Goal: Task Accomplishment & Management: Use online tool/utility

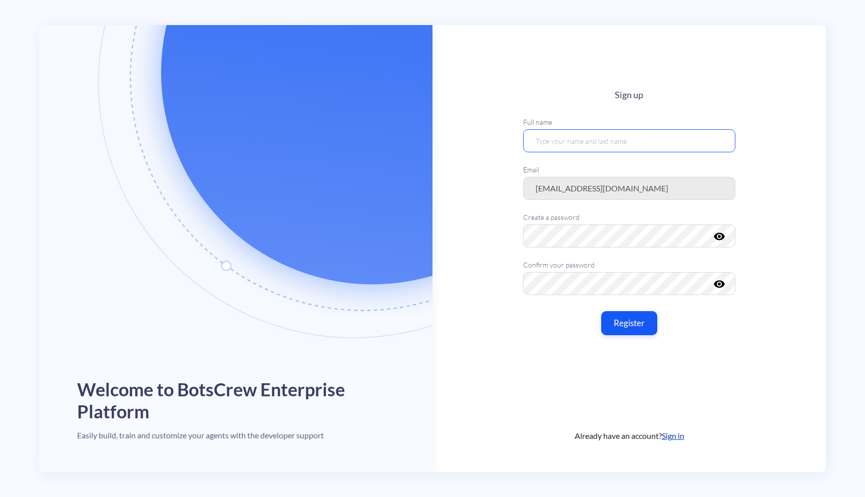
click at [574, 144] on input "text" at bounding box center [629, 140] width 212 height 23
type input "[PERSON_NAME]"
click at [714, 237] on icon "visibility" at bounding box center [720, 236] width 12 height 12
click at [719, 237] on icon "visibility_off" at bounding box center [720, 236] width 12 height 12
click at [718, 238] on icon "visibility" at bounding box center [720, 236] width 12 height 12
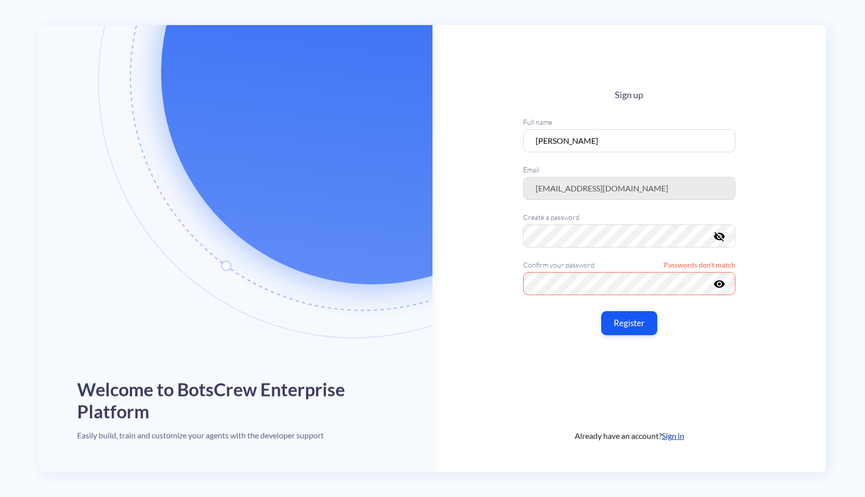
click at [717, 284] on icon "visibility" at bounding box center [720, 283] width 12 height 12
click at [648, 326] on button "Register" at bounding box center [629, 322] width 59 height 25
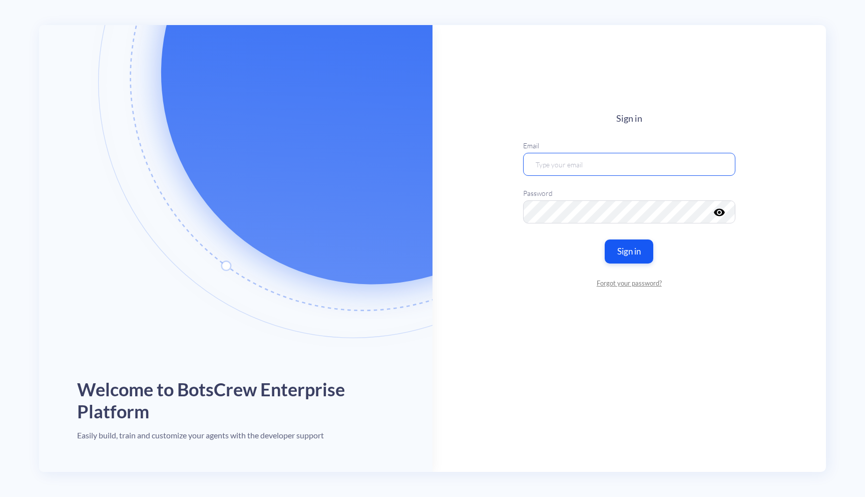
click at [675, 161] on input "email" at bounding box center [629, 163] width 212 height 23
paste input "sofia.kvasnytsia@botscrew.com"
type input "sofia.kvasnytsia@botscrew.com"
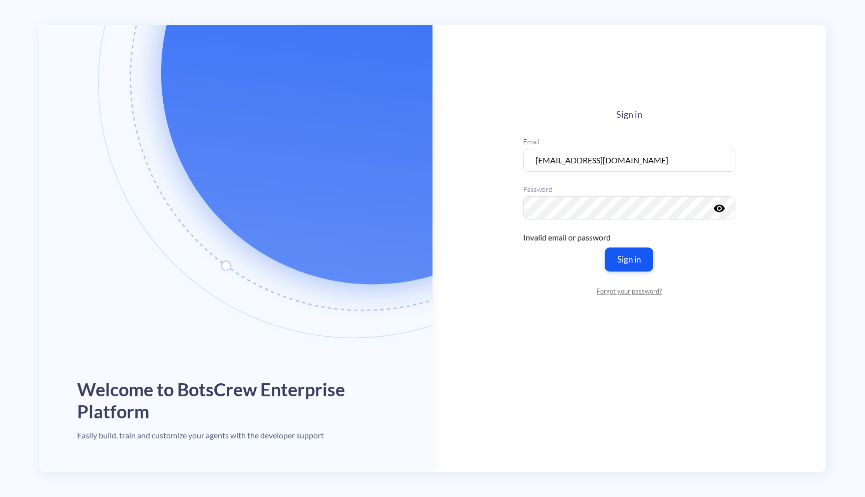
click at [722, 209] on icon "visibility" at bounding box center [720, 208] width 12 height 12
click at [630, 261] on button "Sign in" at bounding box center [629, 258] width 51 height 25
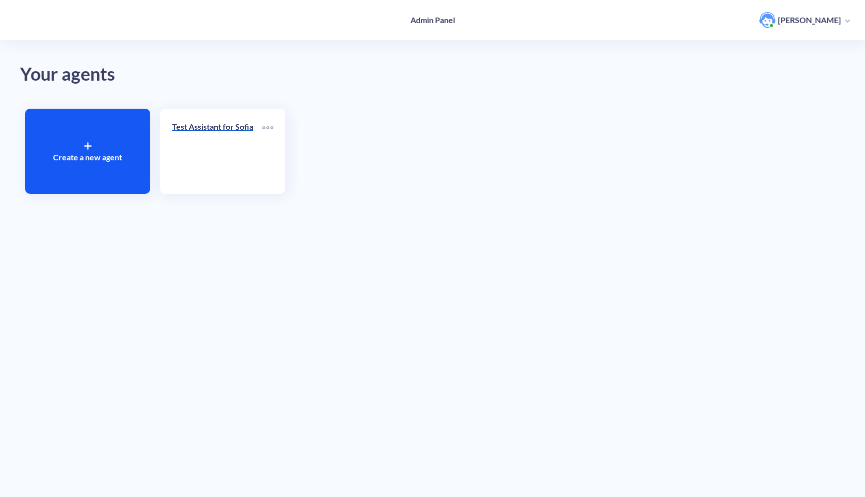
click at [219, 140] on div "Test Assistant for Sofia" at bounding box center [217, 131] width 90 height 20
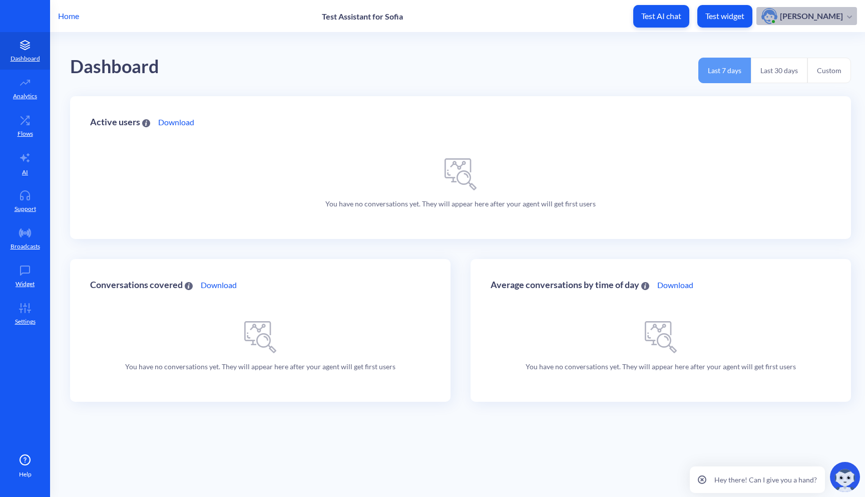
click at [812, 20] on p "Sofia Kvasnytsia" at bounding box center [811, 16] width 63 height 11
click at [810, 18] on p "Sofia Kvasnytsia" at bounding box center [811, 16] width 63 height 11
click at [30, 91] on link "Analytics" at bounding box center [25, 89] width 50 height 38
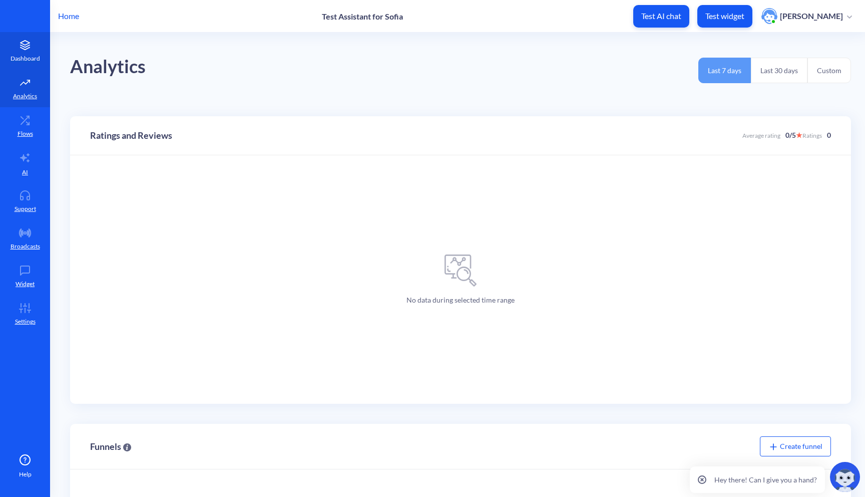
click at [25, 60] on p "Dashboard" at bounding box center [26, 58] width 30 height 9
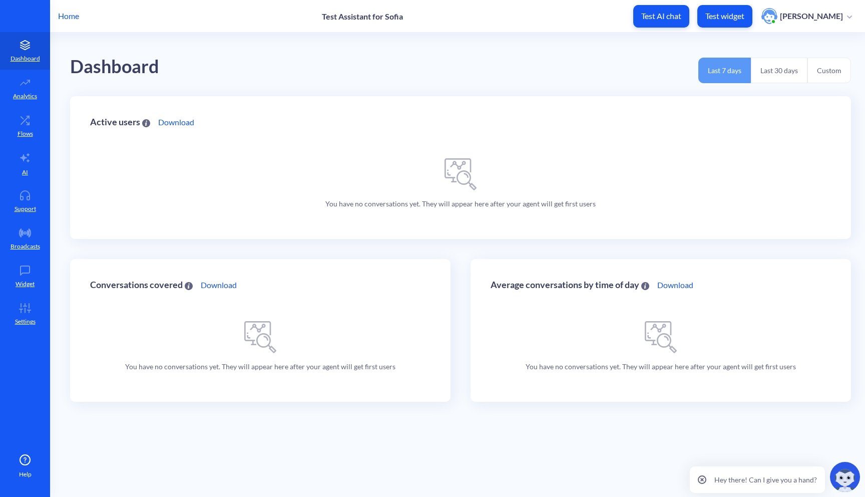
click at [844, 480] on img at bounding box center [845, 477] width 30 height 30
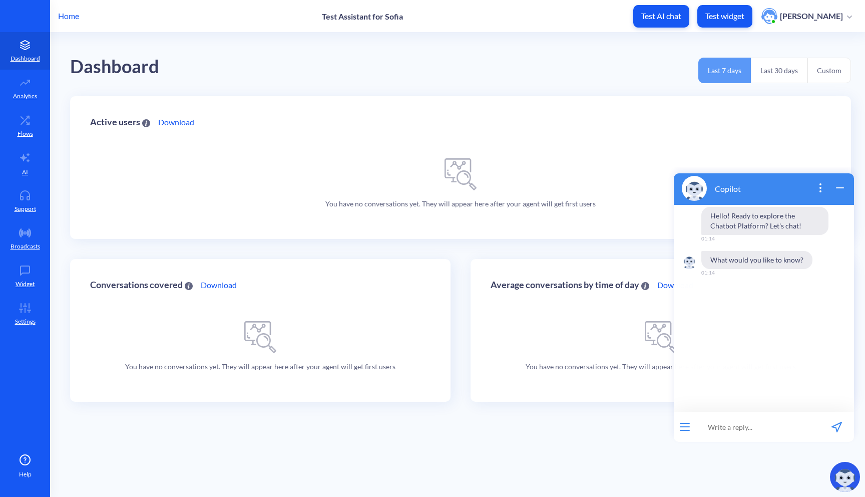
click at [841, 189] on icon "wrap widget" at bounding box center [840, 188] width 12 height 12
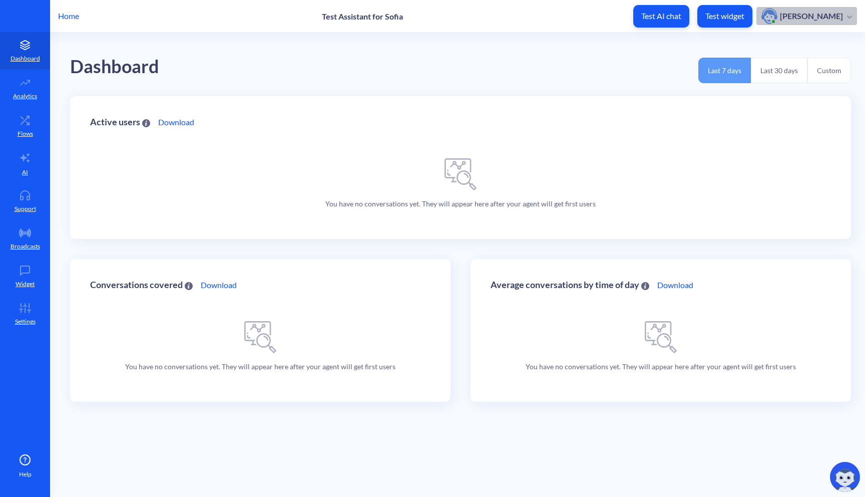
click at [818, 14] on p "Sofia Kvasnytsia" at bounding box center [811, 16] width 63 height 11
click at [778, 16] on img "button" at bounding box center [770, 16] width 16 height 16
click at [780, 16] on div "button" at bounding box center [771, 16] width 19 height 16
click at [662, 18] on p "Test AI chat" at bounding box center [662, 16] width 40 height 10
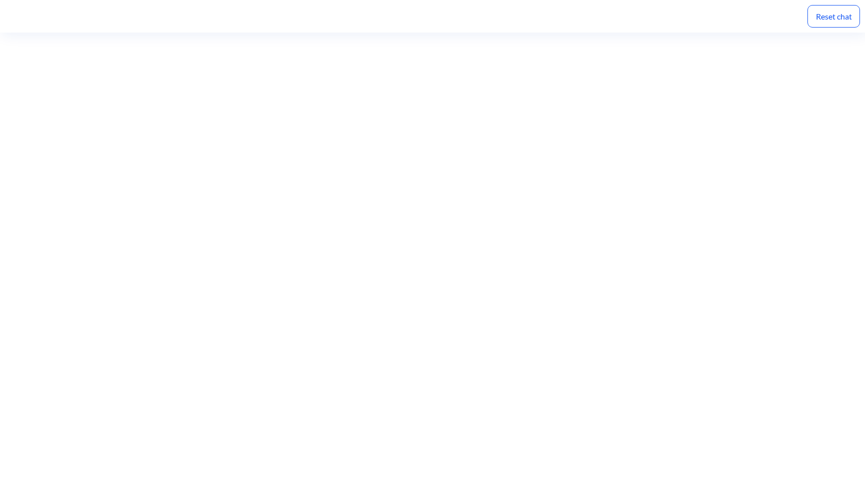
click at [840, 20] on div "Reset chat" at bounding box center [834, 16] width 53 height 23
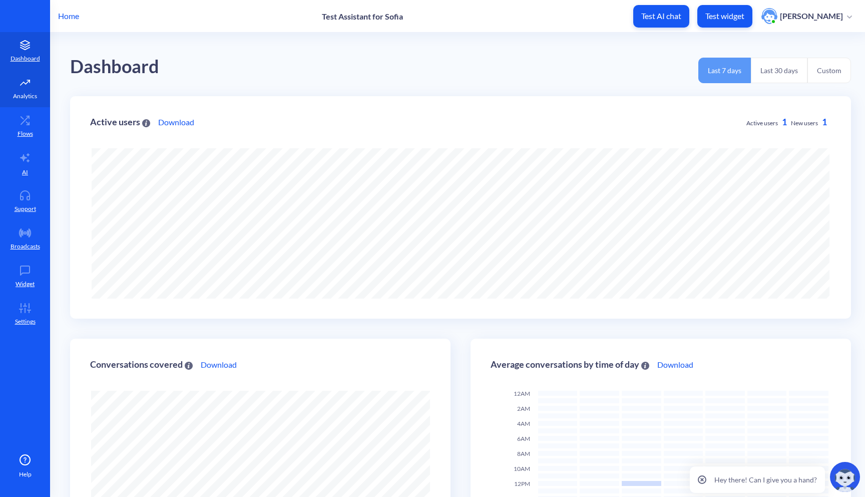
click at [24, 86] on icon at bounding box center [25, 83] width 20 height 10
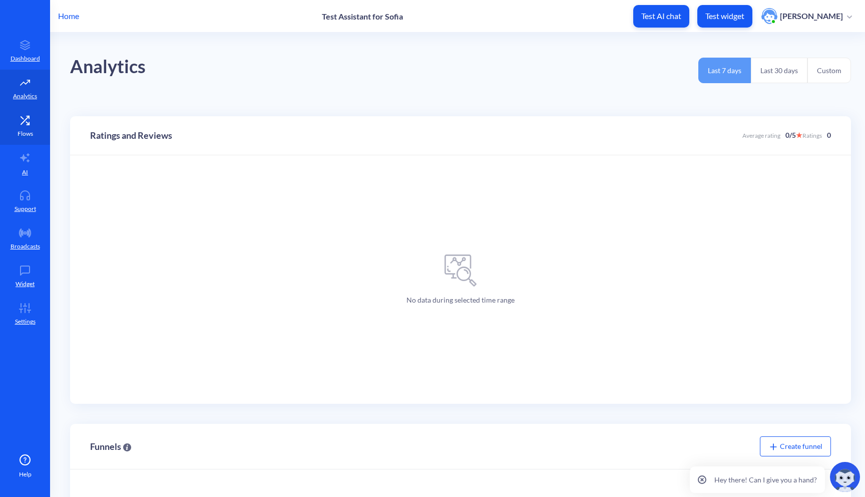
click at [23, 132] on p "Flows" at bounding box center [26, 133] width 16 height 9
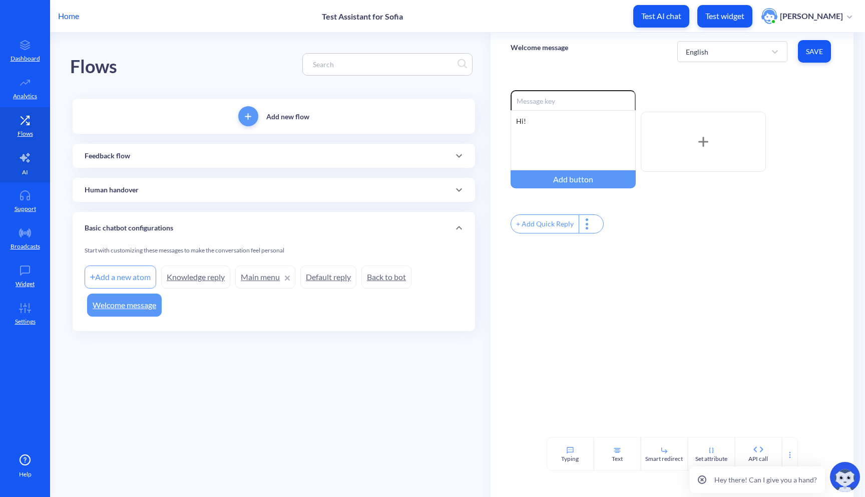
click at [26, 169] on p "AI" at bounding box center [25, 172] width 6 height 9
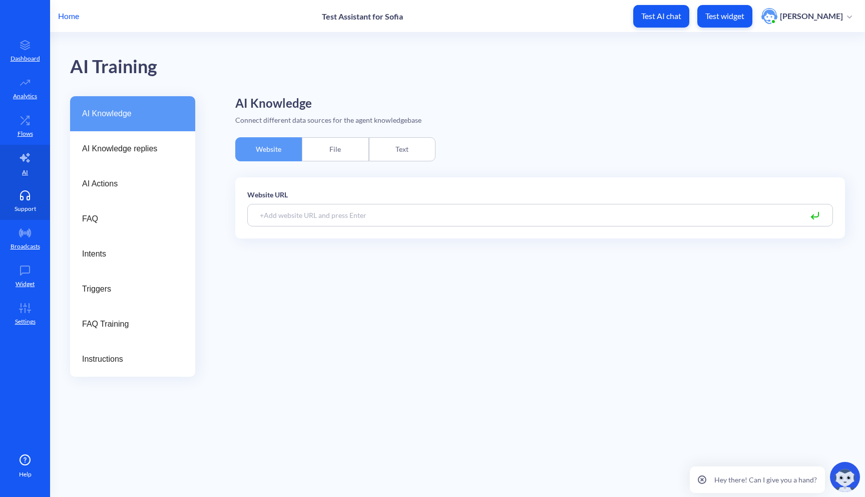
click at [34, 202] on link "Support" at bounding box center [25, 201] width 50 height 38
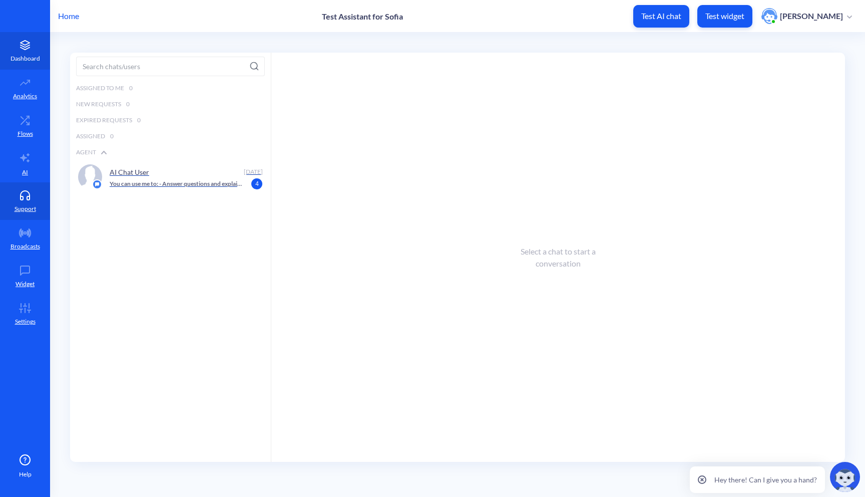
click at [27, 57] on p "Dashboard" at bounding box center [26, 58] width 30 height 9
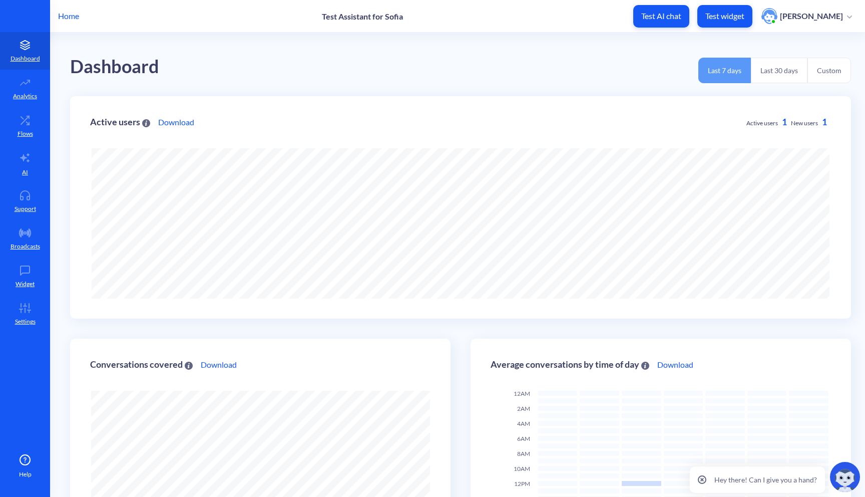
scroll to position [497, 865]
click at [27, 89] on link "Analytics" at bounding box center [25, 89] width 50 height 38
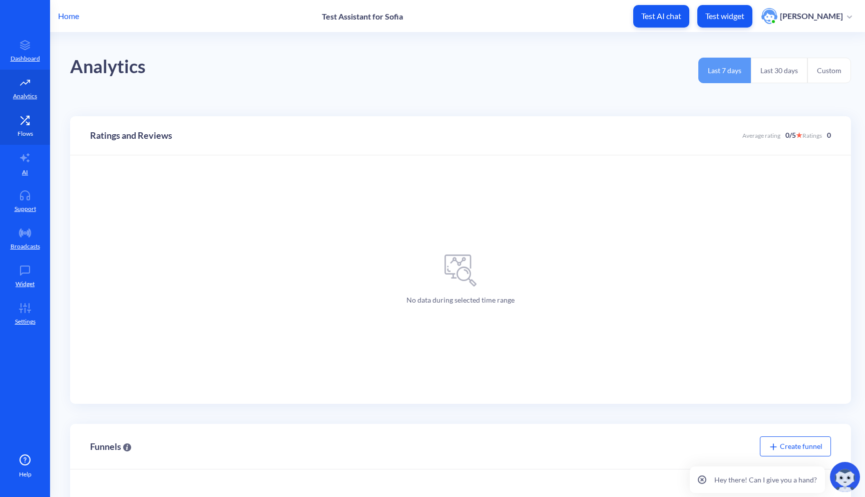
click at [24, 137] on p "Flows" at bounding box center [26, 133] width 16 height 9
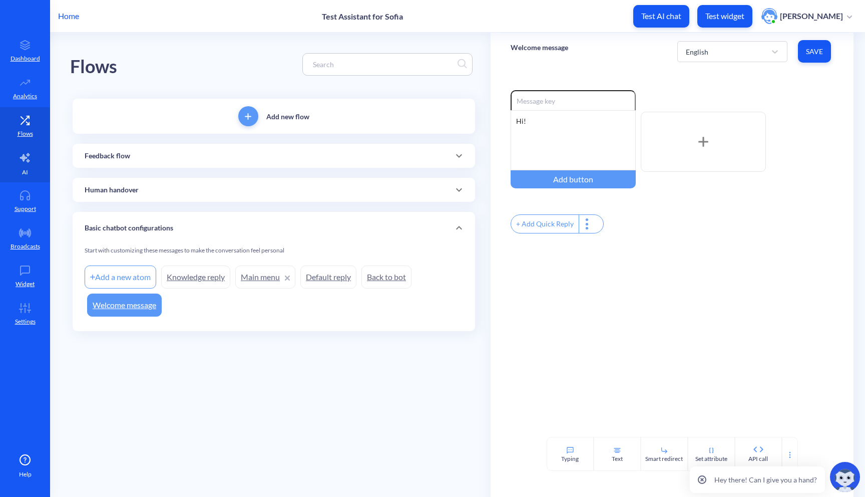
click at [26, 177] on link "AI" at bounding box center [25, 164] width 50 height 38
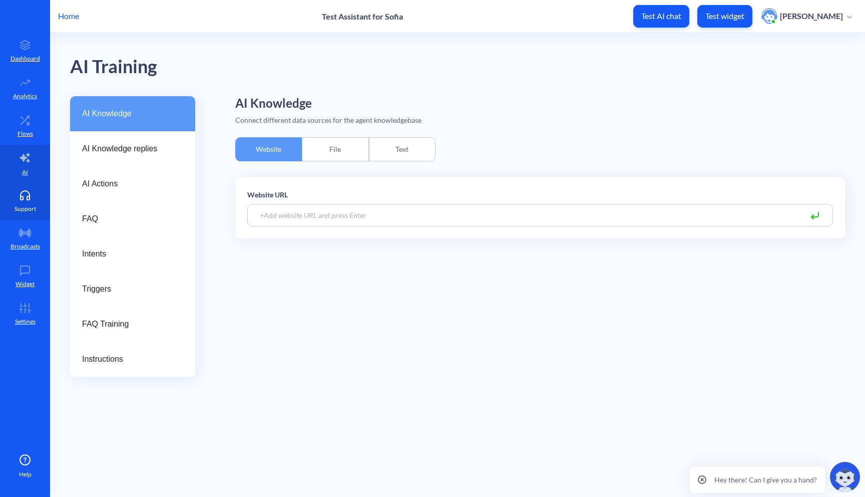
click at [23, 205] on p "Support" at bounding box center [26, 208] width 22 height 9
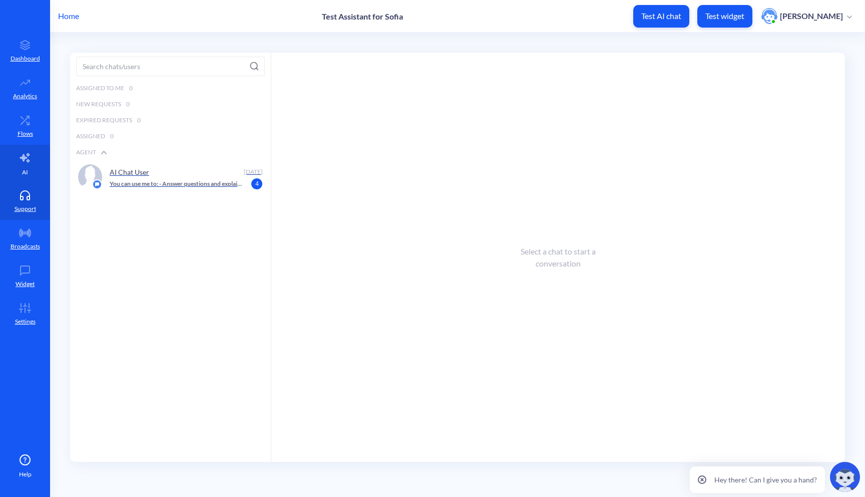
click at [24, 161] on icon at bounding box center [25, 157] width 10 height 9
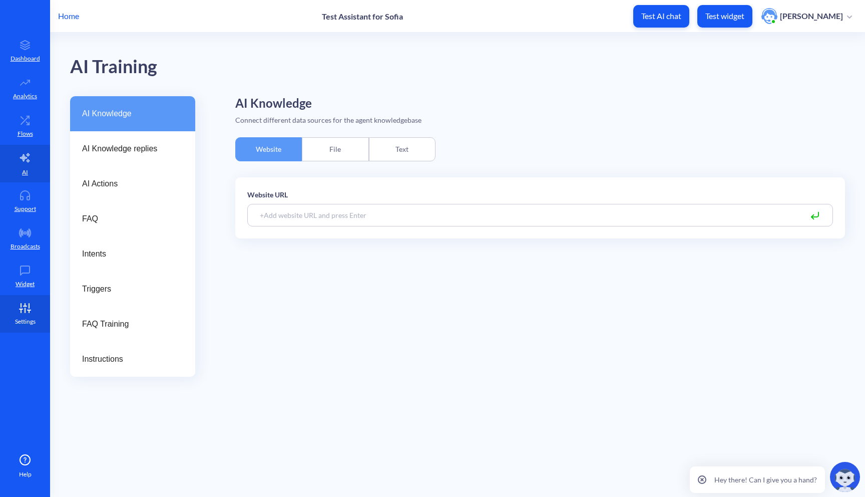
click at [26, 325] on p "Settings" at bounding box center [25, 321] width 21 height 9
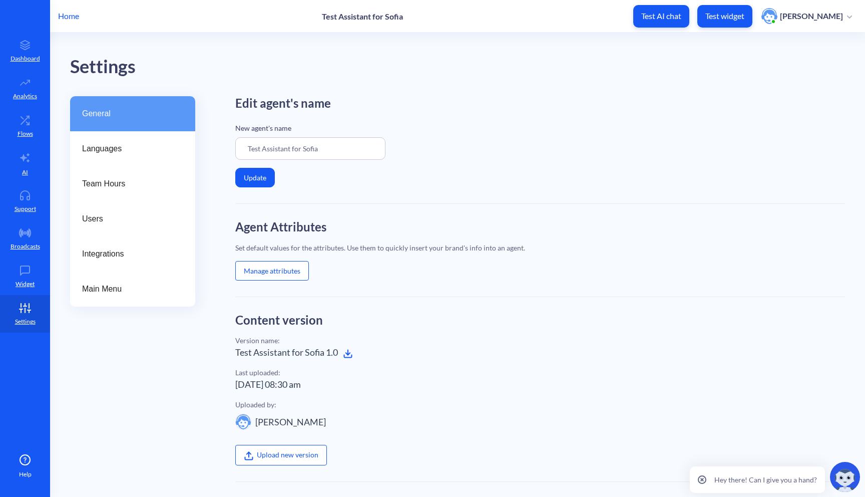
click at [307, 150] on input "Test Assistant for Sofia" at bounding box center [310, 148] width 150 height 23
click at [322, 150] on input "Test Assistant for Sofia" at bounding box center [310, 148] width 150 height 23
click at [27, 45] on icon at bounding box center [25, 45] width 20 height 10
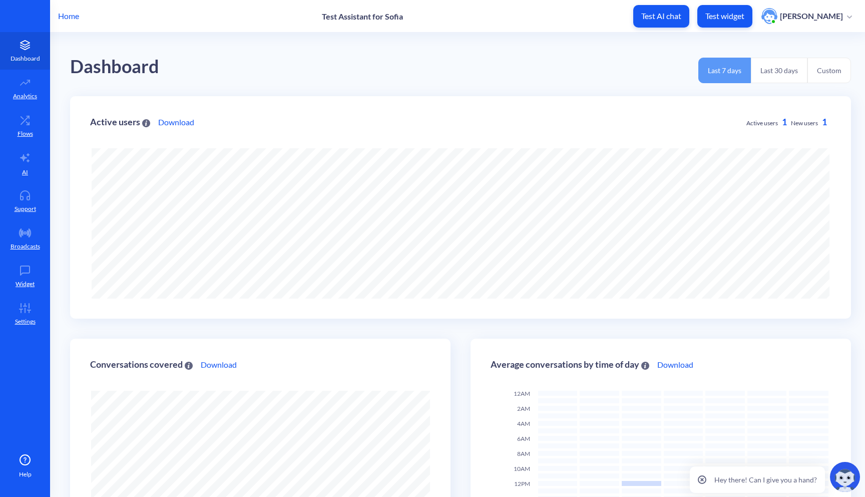
scroll to position [497, 865]
click at [28, 85] on icon at bounding box center [25, 83] width 20 height 10
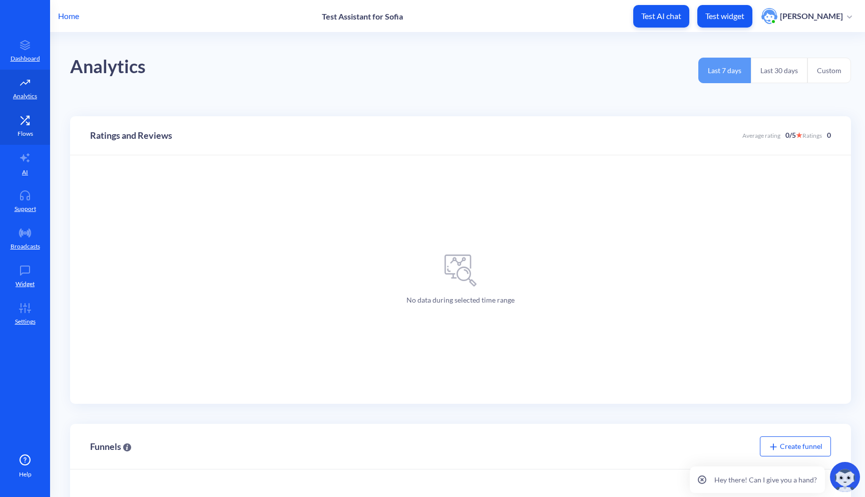
click at [28, 131] on p "Flows" at bounding box center [26, 133] width 16 height 9
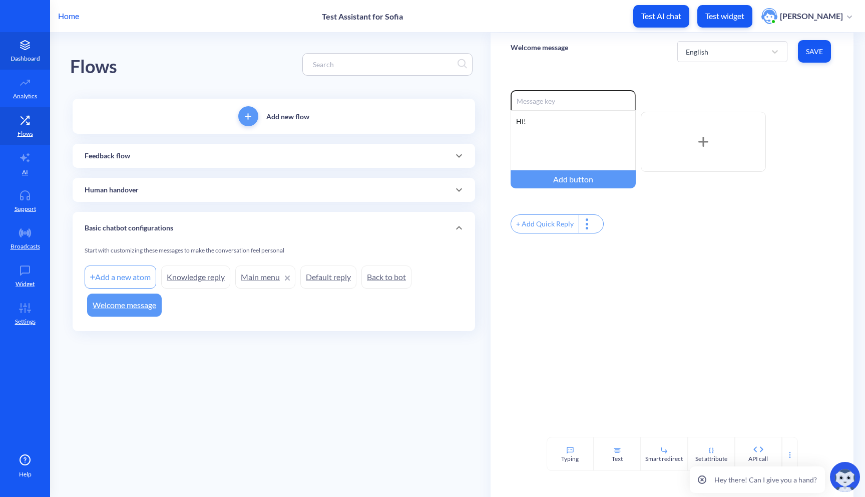
click at [24, 61] on p "Dashboard" at bounding box center [26, 58] width 30 height 9
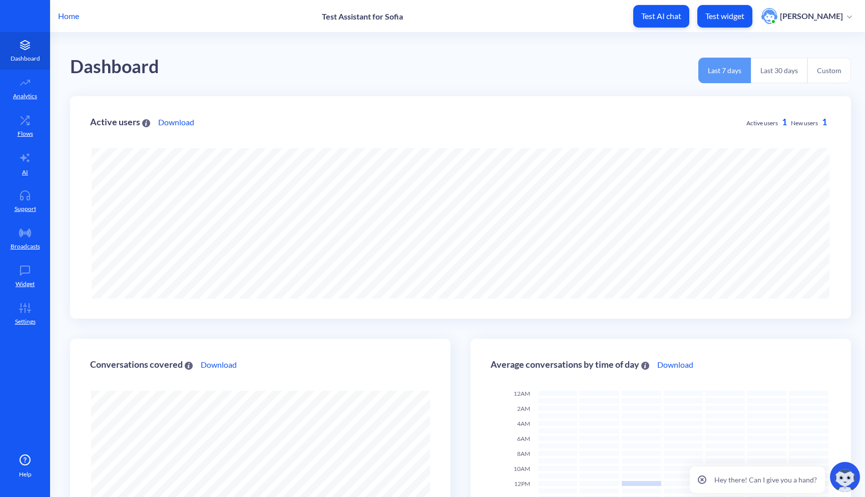
scroll to position [497, 865]
click at [23, 90] on link "Analytics" at bounding box center [25, 89] width 50 height 38
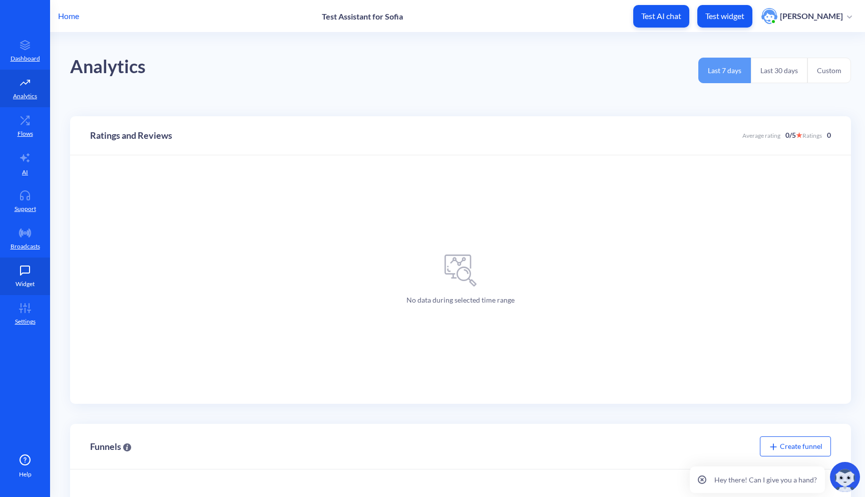
click at [27, 278] on link "Widget" at bounding box center [25, 276] width 50 height 38
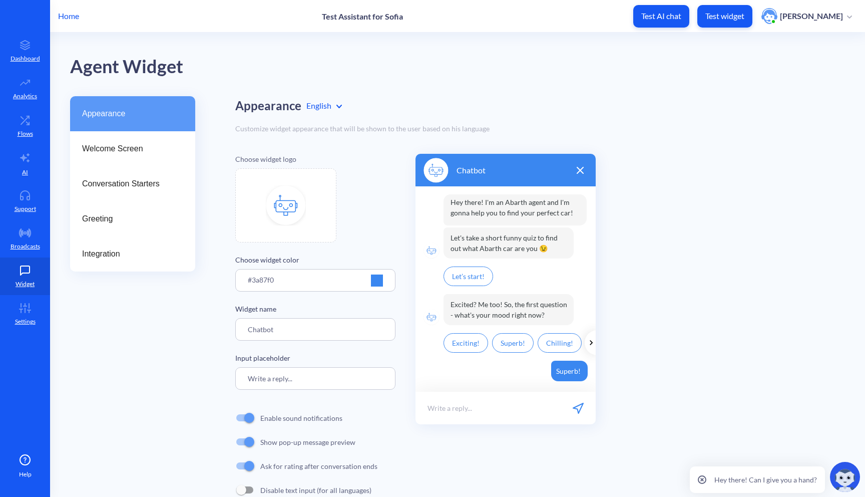
click at [590, 343] on icon at bounding box center [591, 343] width 10 height 10
click at [23, 312] on icon at bounding box center [25, 308] width 20 height 10
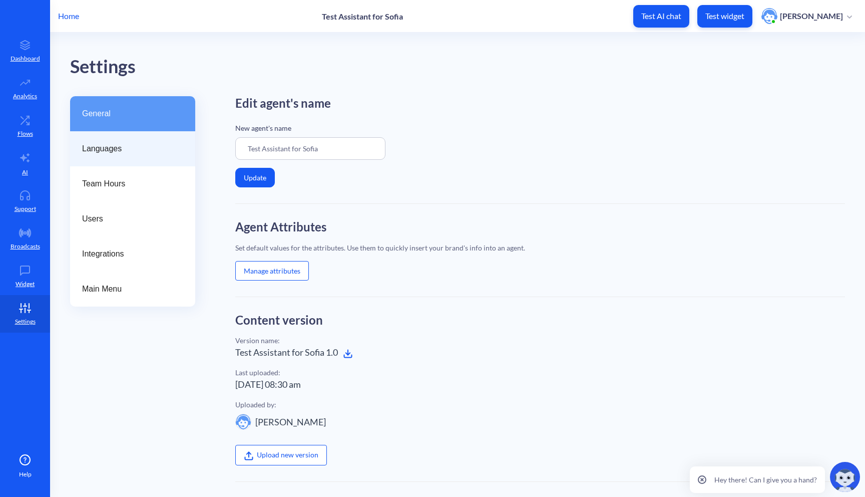
click at [125, 151] on span "Languages" at bounding box center [128, 149] width 93 height 12
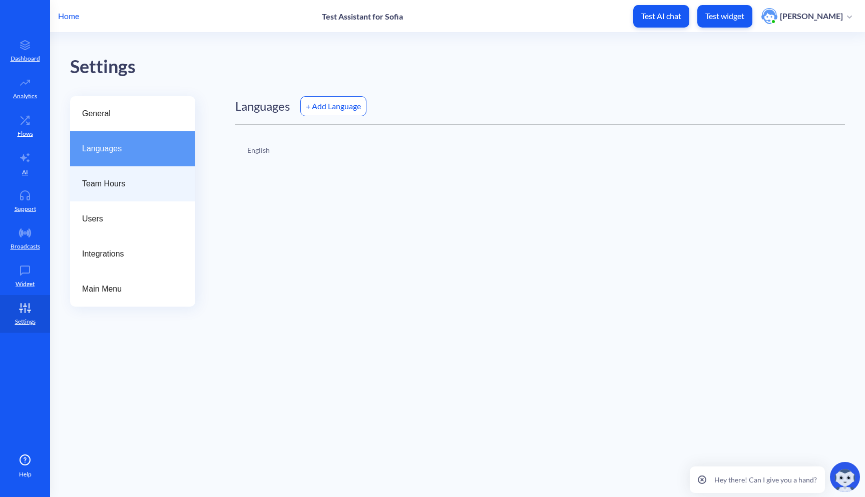
click at [121, 180] on span "Team Hours" at bounding box center [128, 184] width 93 height 12
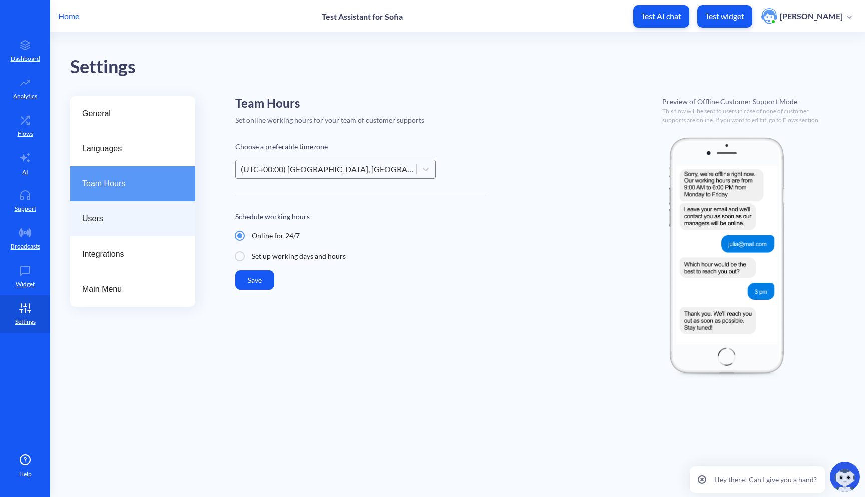
click at [110, 210] on div "Users" at bounding box center [132, 218] width 125 height 35
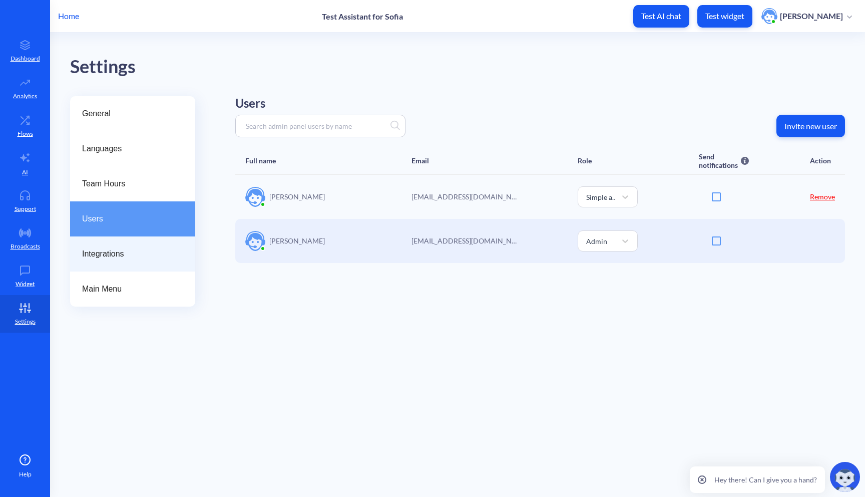
click at [113, 262] on div "Integrations" at bounding box center [132, 253] width 125 height 35
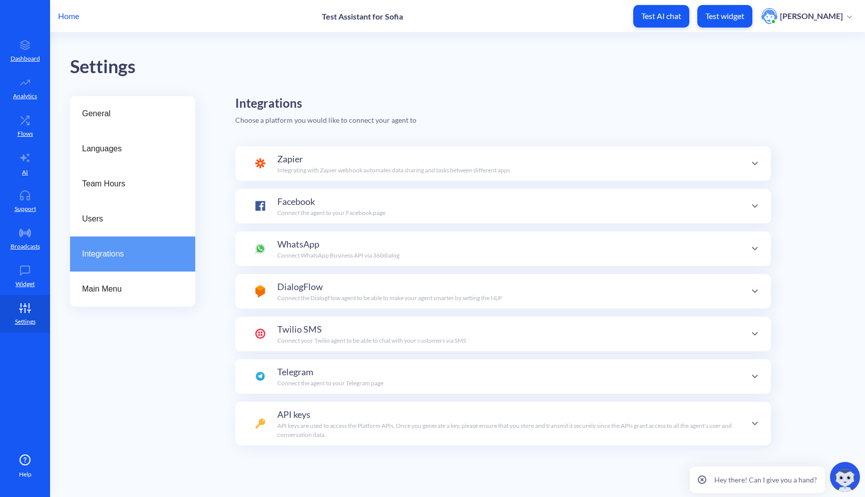
scroll to position [35, 0]
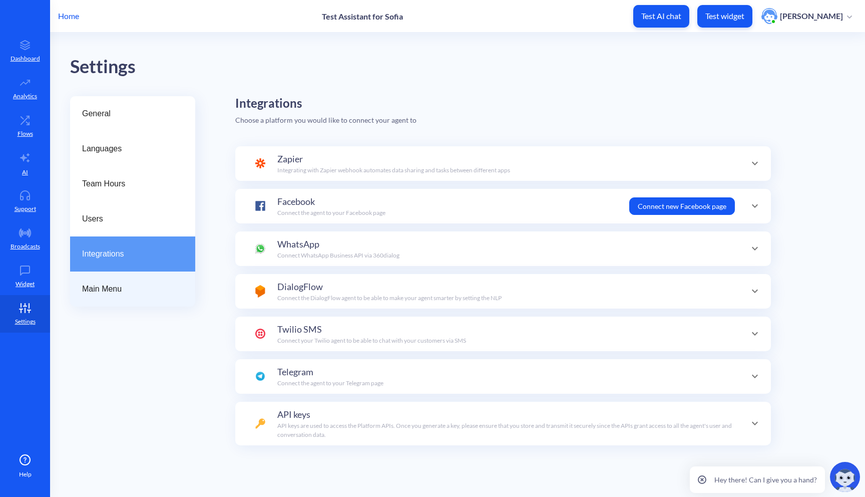
click at [114, 289] on span "Main Menu" at bounding box center [128, 289] width 93 height 12
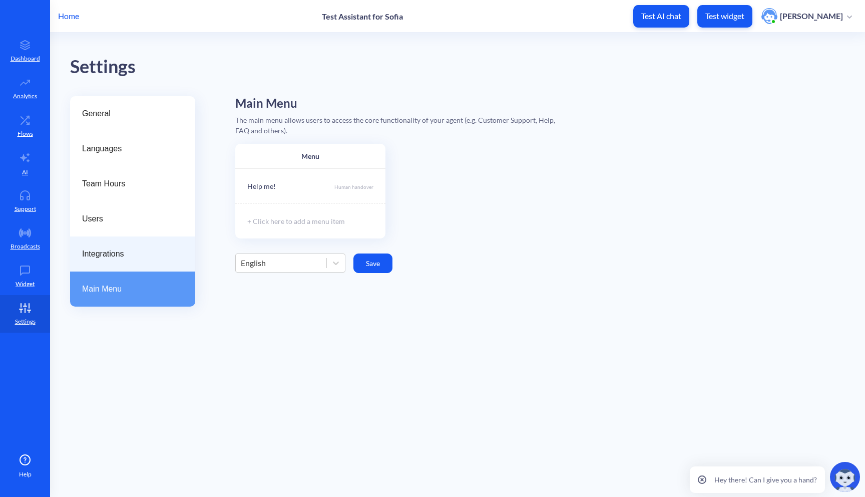
click at [116, 267] on div "Integrations" at bounding box center [132, 253] width 125 height 35
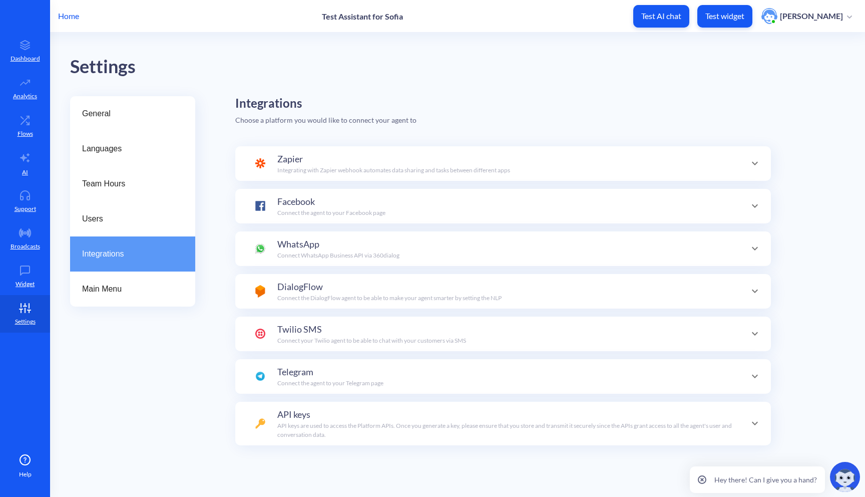
scroll to position [35, 0]
click at [19, 54] on p "Dashboard" at bounding box center [26, 58] width 30 height 9
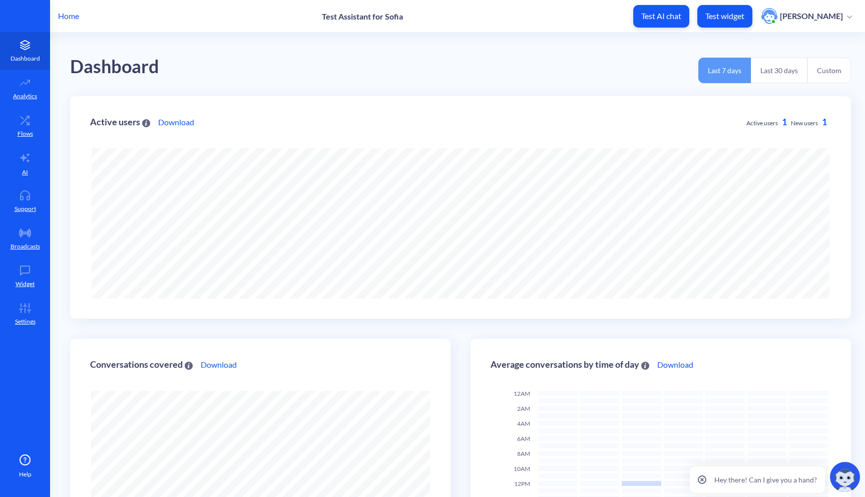
scroll to position [497, 865]
click at [27, 84] on icon at bounding box center [25, 83] width 20 height 10
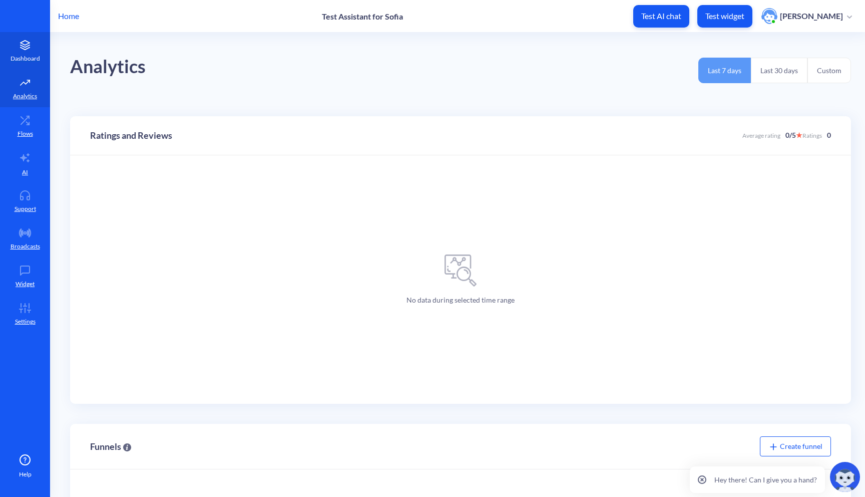
click at [28, 36] on link "Dashboard" at bounding box center [25, 51] width 50 height 38
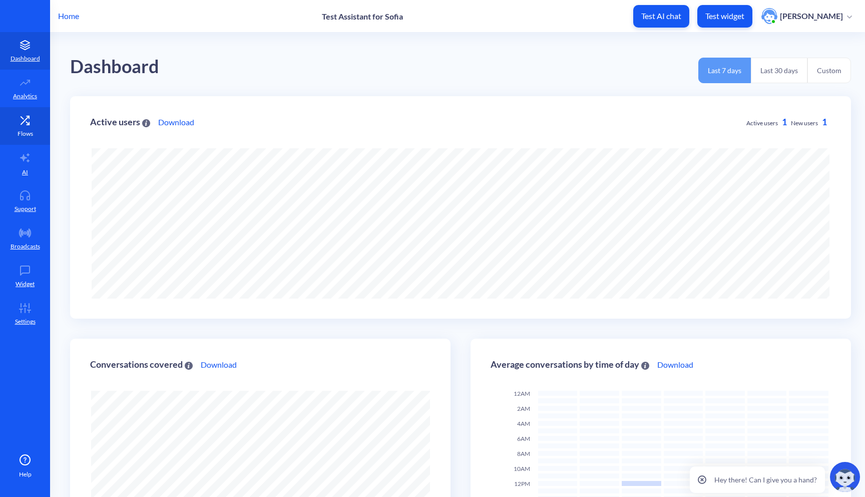
scroll to position [497, 865]
click at [17, 119] on icon at bounding box center [25, 120] width 20 height 10
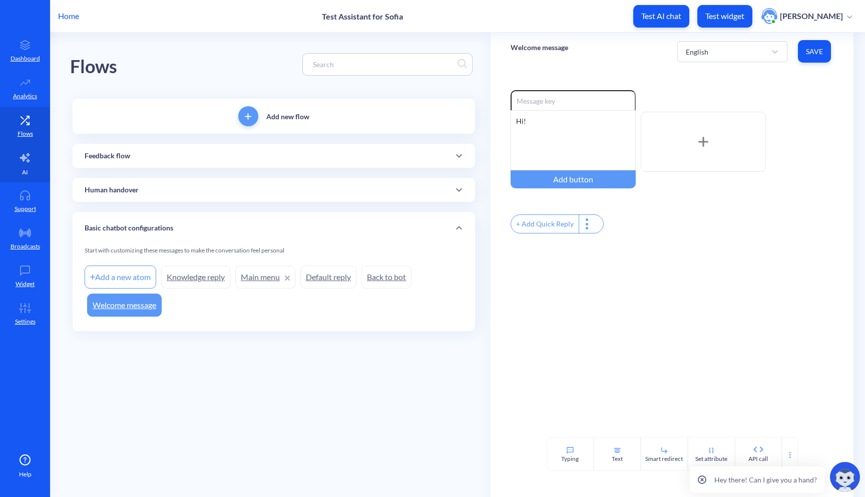
click at [24, 161] on icon at bounding box center [25, 157] width 10 height 9
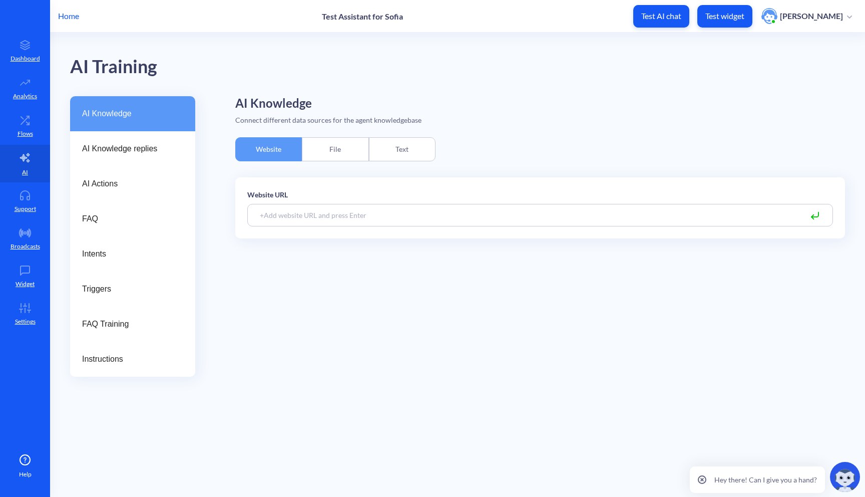
click at [318, 142] on div "File" at bounding box center [335, 149] width 67 height 24
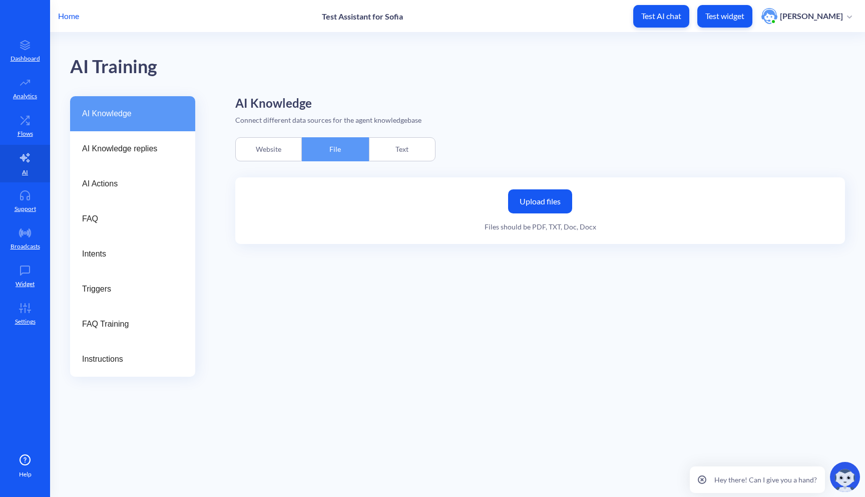
click at [408, 143] on div "Text" at bounding box center [402, 149] width 67 height 24
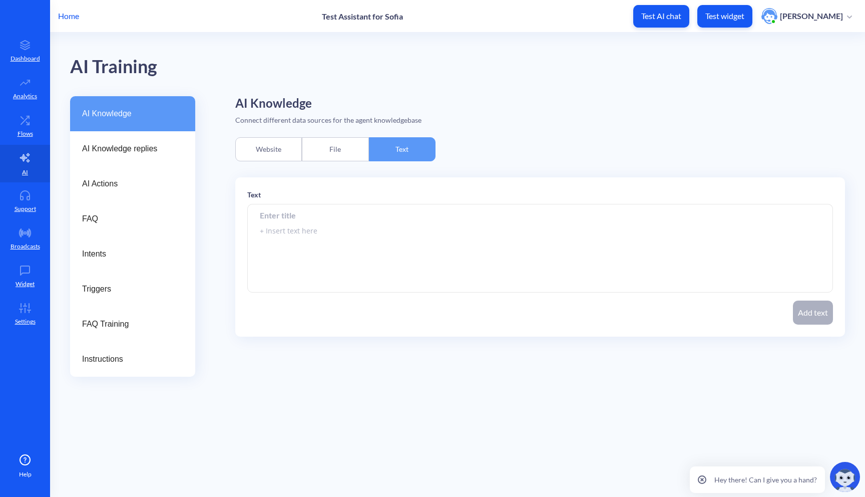
click at [306, 148] on div "File" at bounding box center [335, 149] width 67 height 24
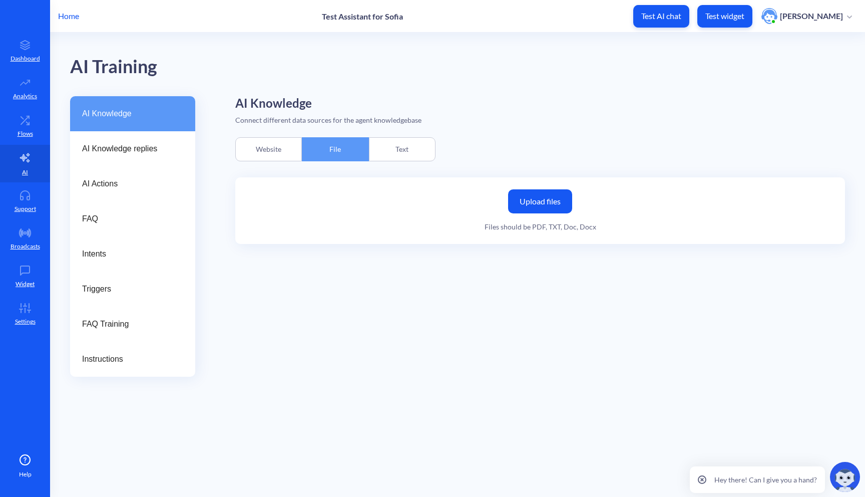
click at [261, 145] on div "Website" at bounding box center [268, 149] width 67 height 24
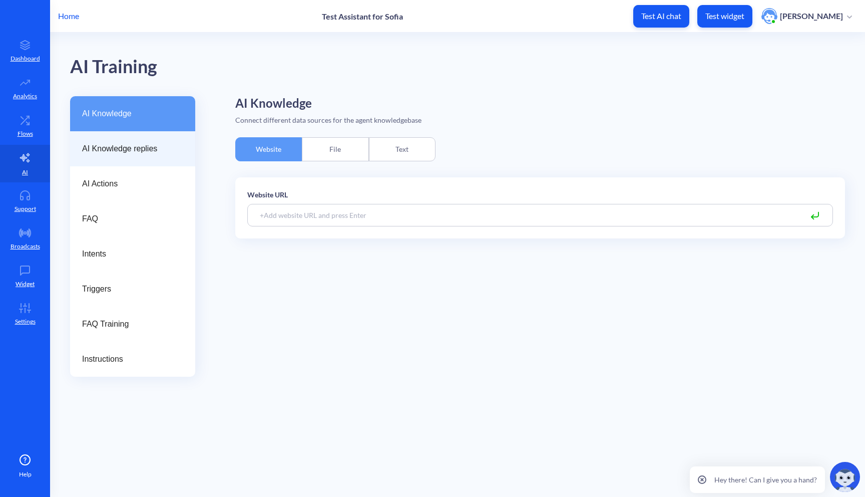
click at [158, 152] on span "AI Knowledge replies" at bounding box center [128, 149] width 93 height 12
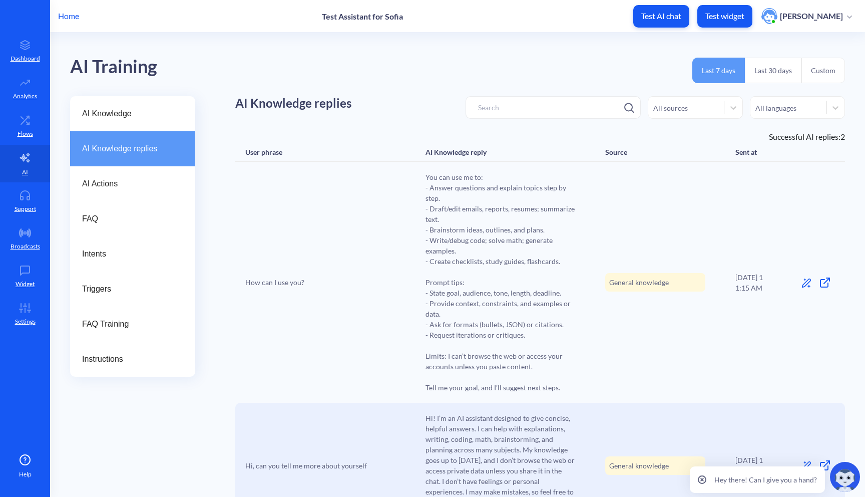
scroll to position [60, 0]
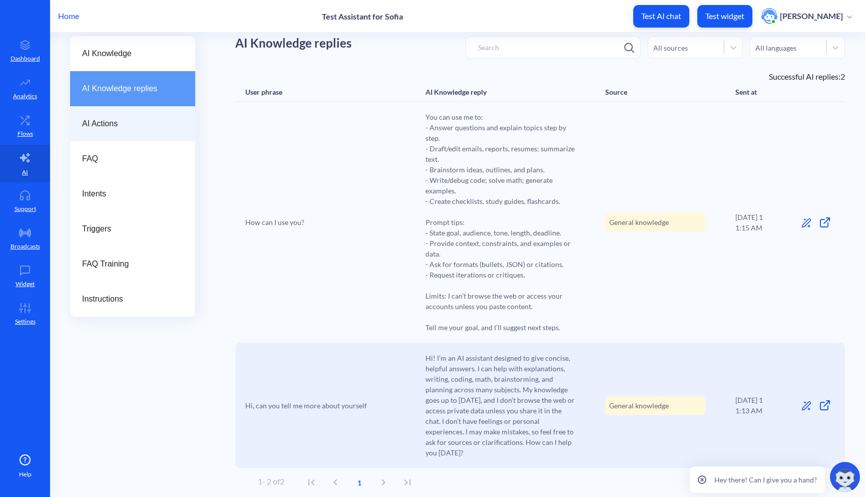
click at [145, 117] on div "AI Actions" at bounding box center [132, 123] width 125 height 35
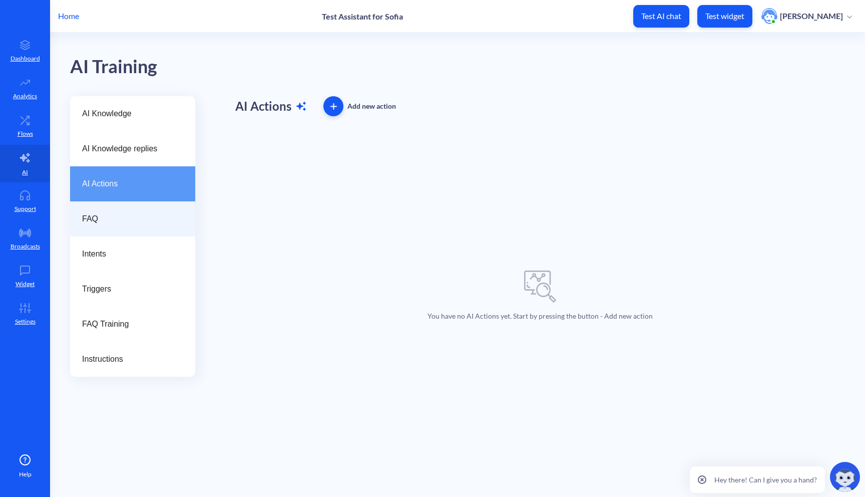
click at [112, 218] on span "FAQ" at bounding box center [128, 219] width 93 height 12
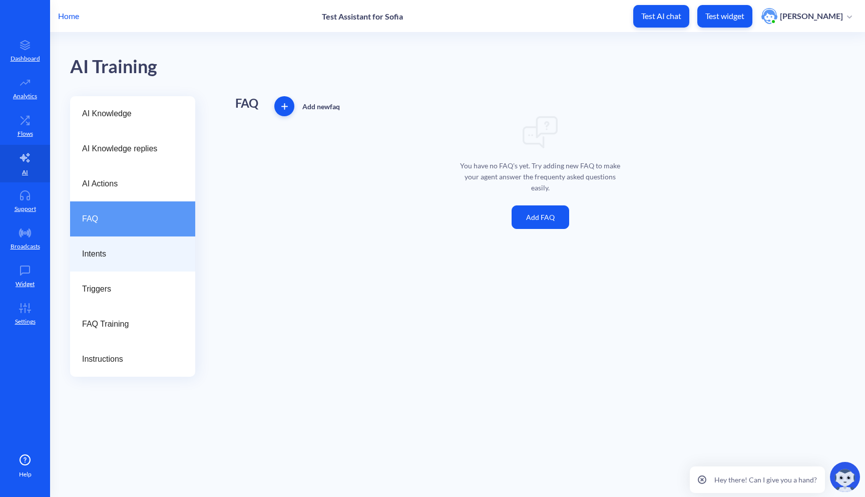
click at [113, 267] on div "Intents" at bounding box center [132, 253] width 125 height 35
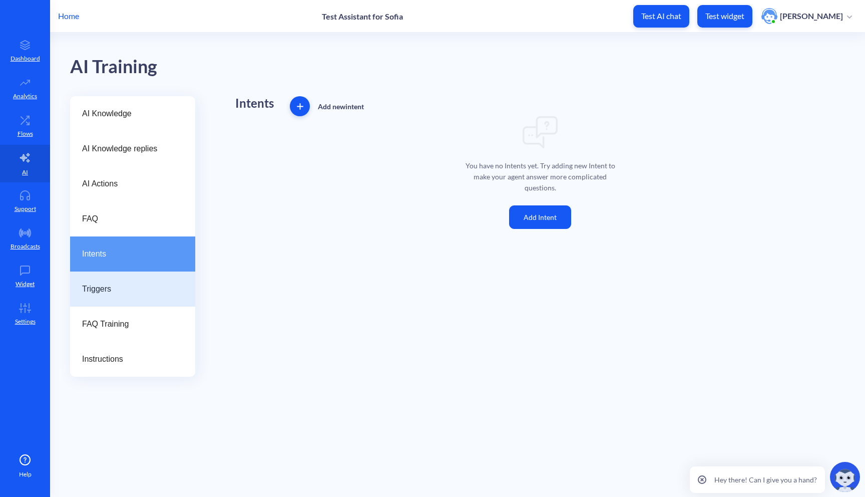
click at [115, 285] on span "Triggers" at bounding box center [128, 289] width 93 height 12
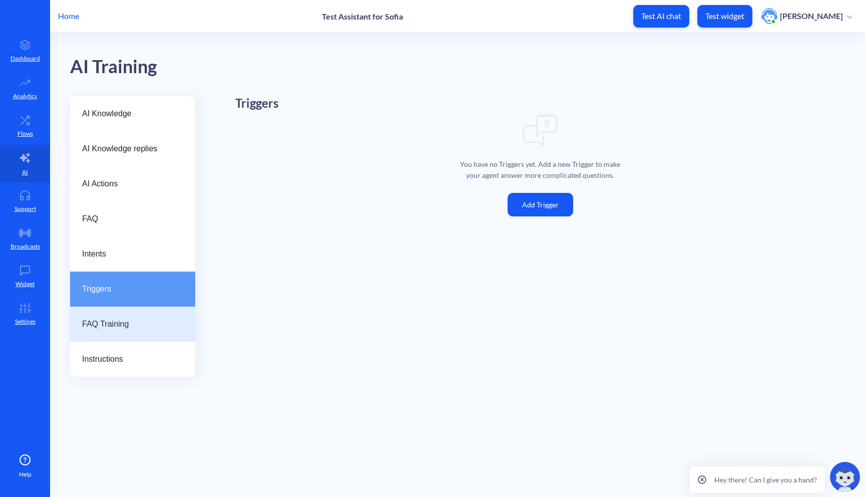
click at [122, 321] on span "FAQ Training" at bounding box center [128, 324] width 93 height 12
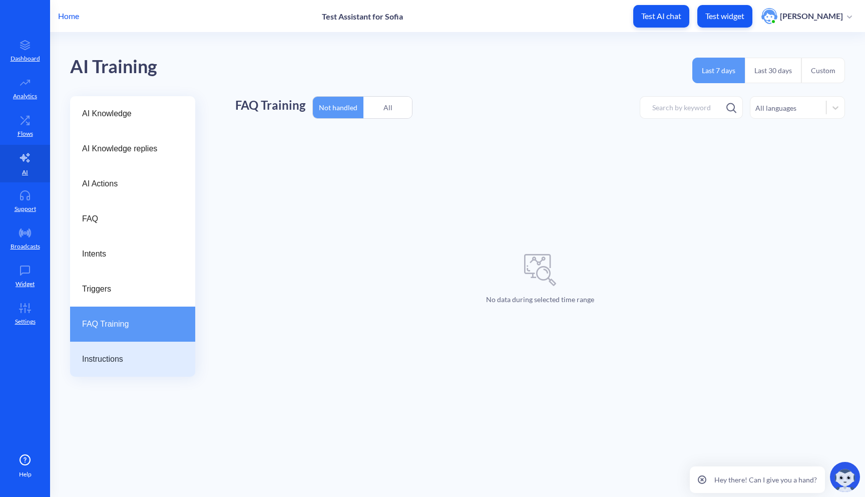
click at [132, 350] on div "Instructions" at bounding box center [132, 359] width 125 height 35
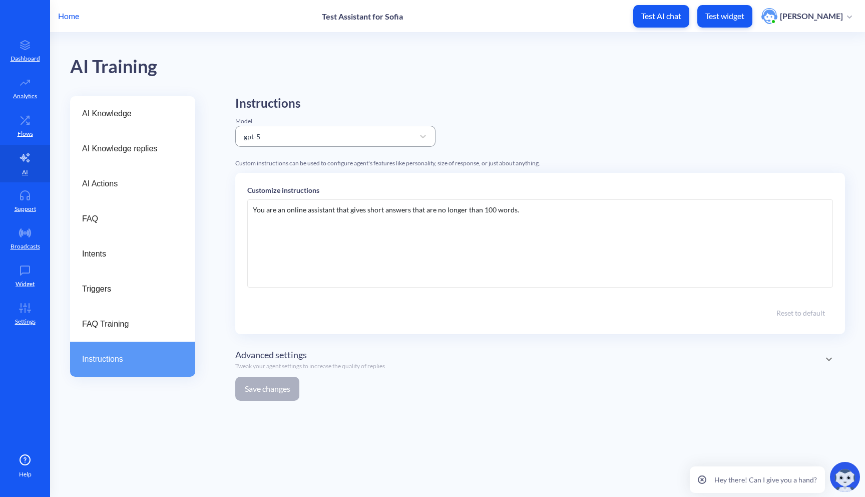
click at [313, 140] on div "gpt-5" at bounding box center [326, 136] width 175 height 18
click at [356, 279] on div "You are an online assistant that gives short answers that are no longer than 10…" at bounding box center [540, 243] width 586 height 88
click at [432, 235] on div "You are an online assistant that gives short answers that are no longer than 10…" at bounding box center [540, 243] width 586 height 88
click at [124, 118] on span "AI Knowledge" at bounding box center [128, 114] width 93 height 12
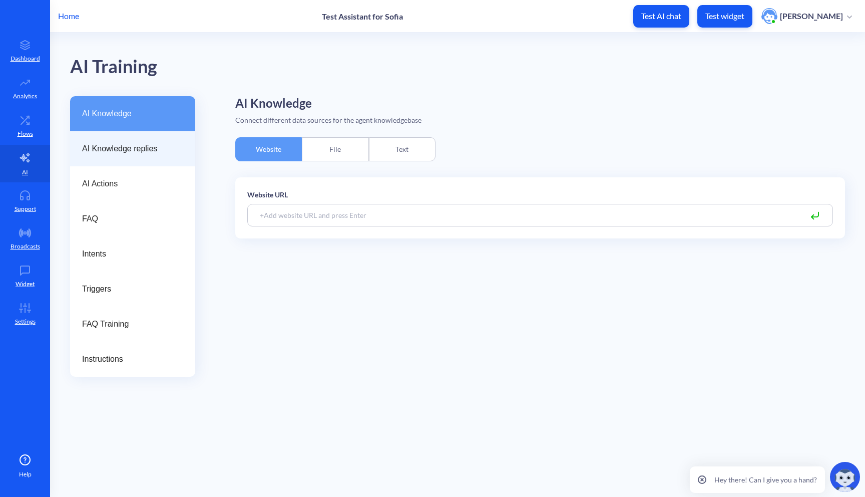
click at [133, 157] on div "AI Knowledge replies" at bounding box center [132, 148] width 125 height 35
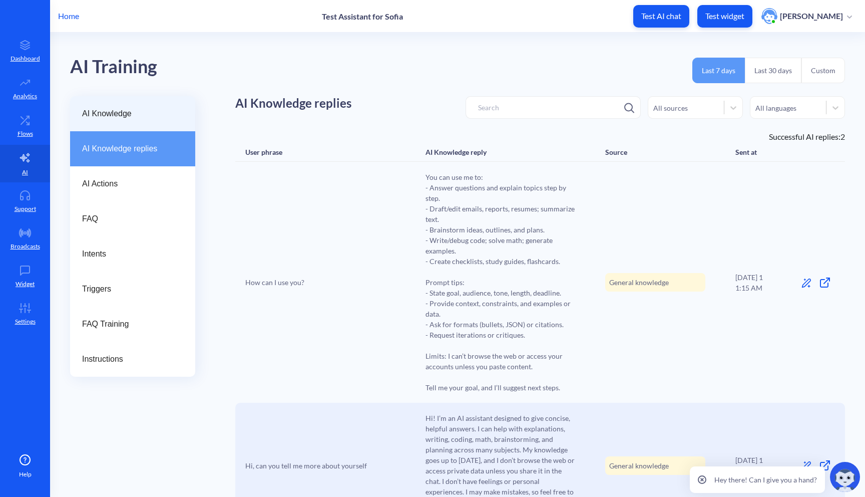
click at [131, 126] on div "AI Knowledge" at bounding box center [132, 113] width 125 height 35
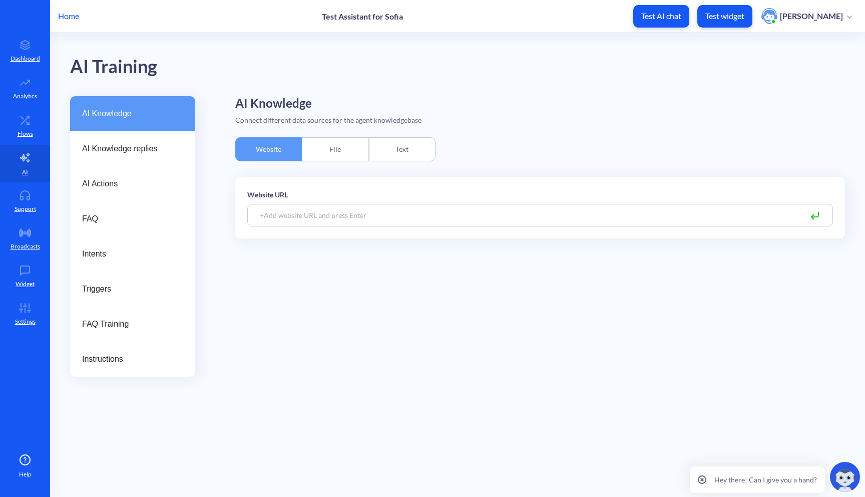
click at [341, 147] on div "File" at bounding box center [335, 149] width 67 height 24
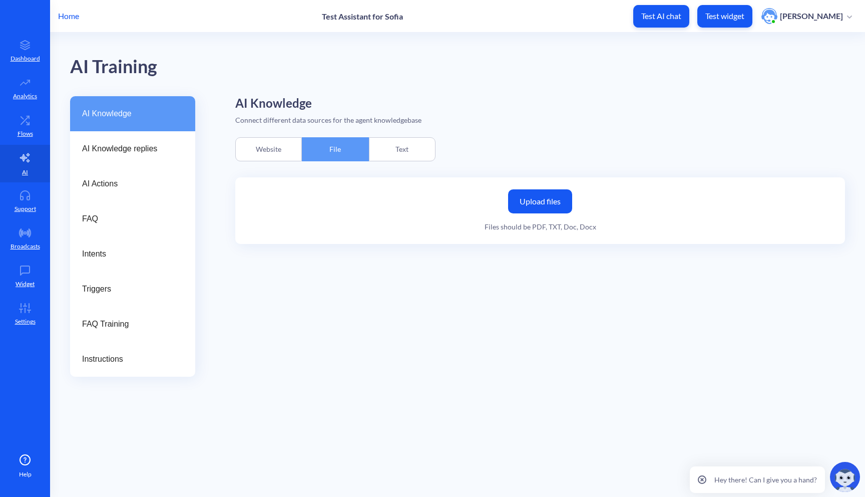
click at [407, 147] on div "Text" at bounding box center [402, 149] width 67 height 24
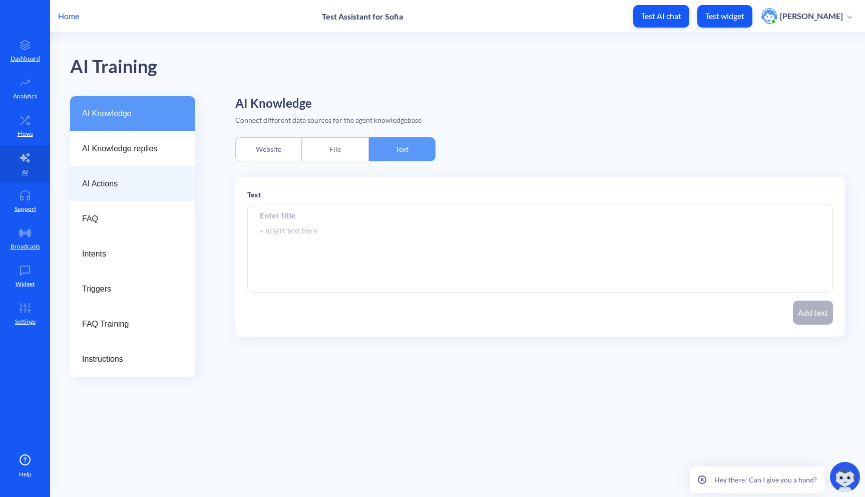
click at [100, 194] on div "AI Actions" at bounding box center [132, 183] width 125 height 35
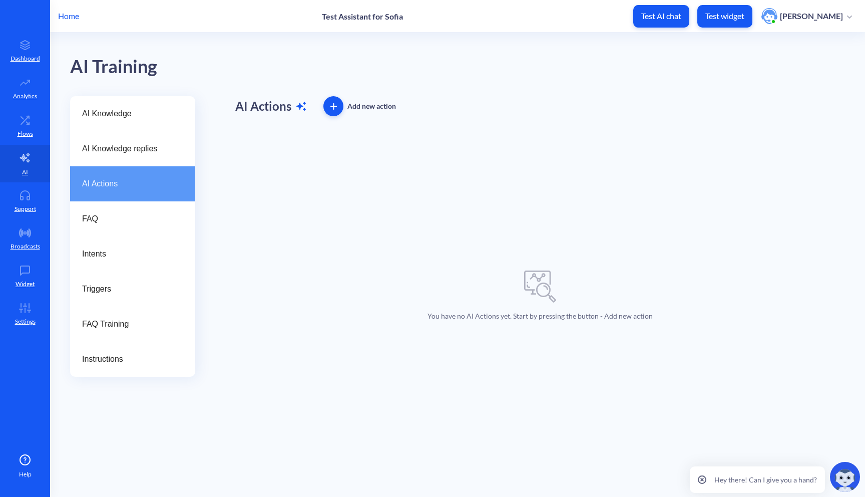
click at [349, 110] on div "Add new action" at bounding box center [372, 106] width 49 height 12
click at [336, 108] on icon "button" at bounding box center [334, 106] width 7 height 7
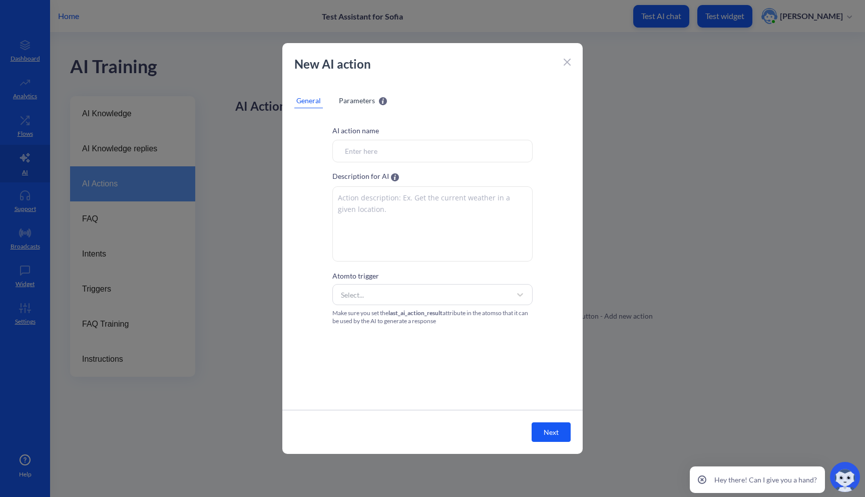
click at [401, 148] on input "Atom to trigger" at bounding box center [433, 151] width 200 height 23
click at [360, 104] on span "Parameters" at bounding box center [357, 100] width 36 height 11
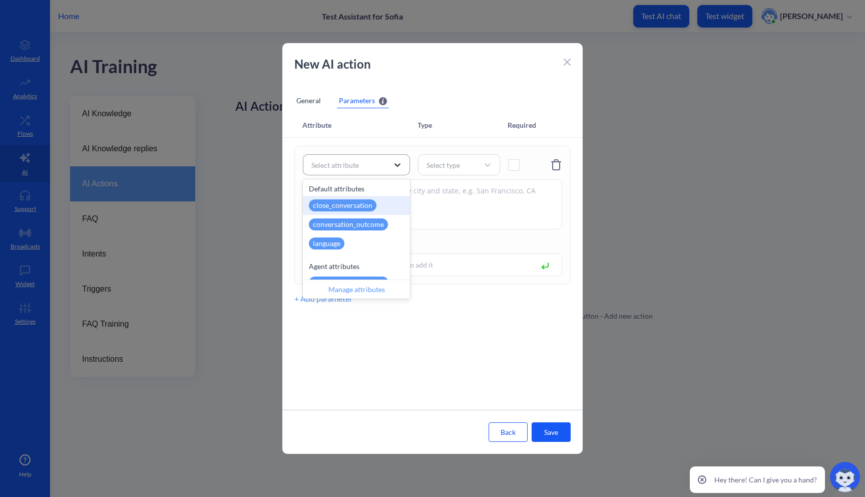
click at [391, 170] on div at bounding box center [398, 165] width 18 height 18
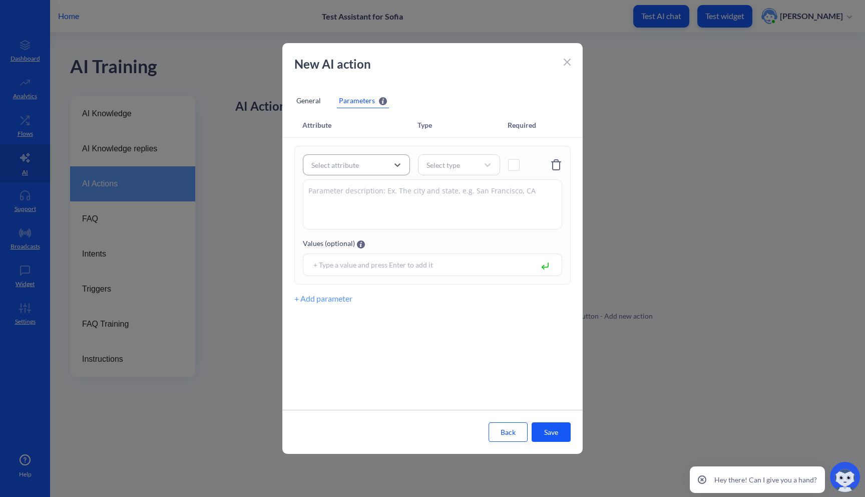
click at [374, 169] on div "Select attribute" at bounding box center [347, 165] width 82 height 18
click at [366, 208] on textarea at bounding box center [432, 204] width 259 height 50
click at [461, 173] on div "Select type" at bounding box center [459, 164] width 82 height 21
click at [366, 196] on textarea at bounding box center [432, 204] width 259 height 50
click at [316, 106] on div "General" at bounding box center [308, 100] width 29 height 15
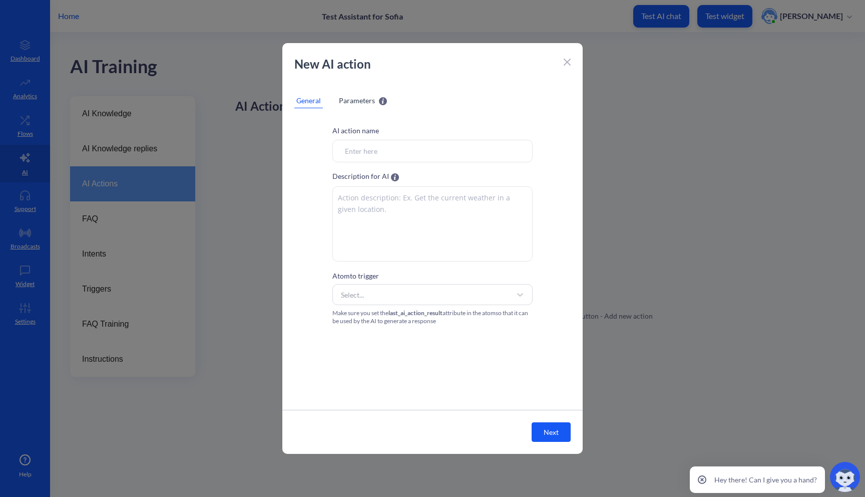
click at [562, 60] on div "New AI action" at bounding box center [432, 69] width 300 height 28
click at [571, 58] on div "New AI action" at bounding box center [432, 69] width 300 height 28
click at [564, 63] on icon at bounding box center [567, 62] width 7 height 7
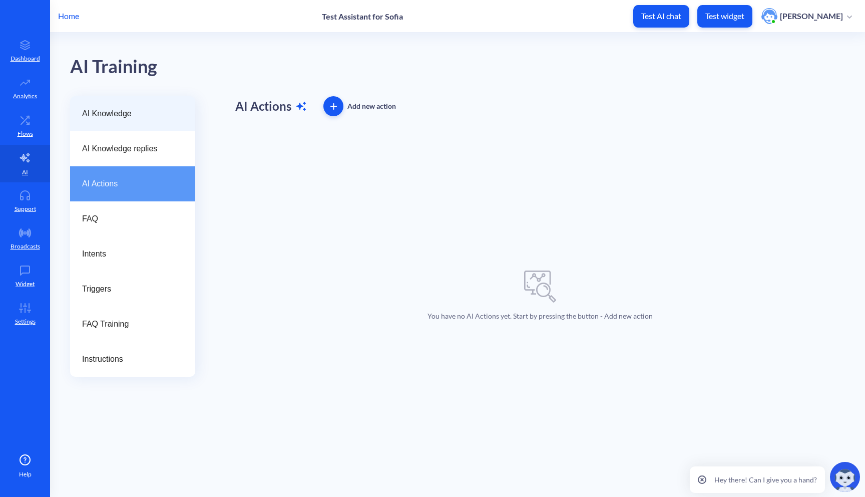
click at [132, 125] on div "AI Knowledge" at bounding box center [132, 113] width 125 height 35
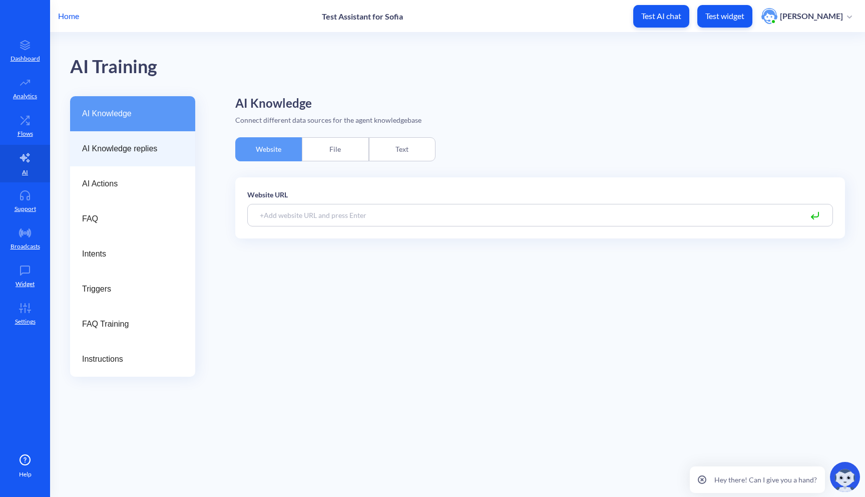
click at [138, 156] on div "AI Knowledge replies" at bounding box center [132, 148] width 125 height 35
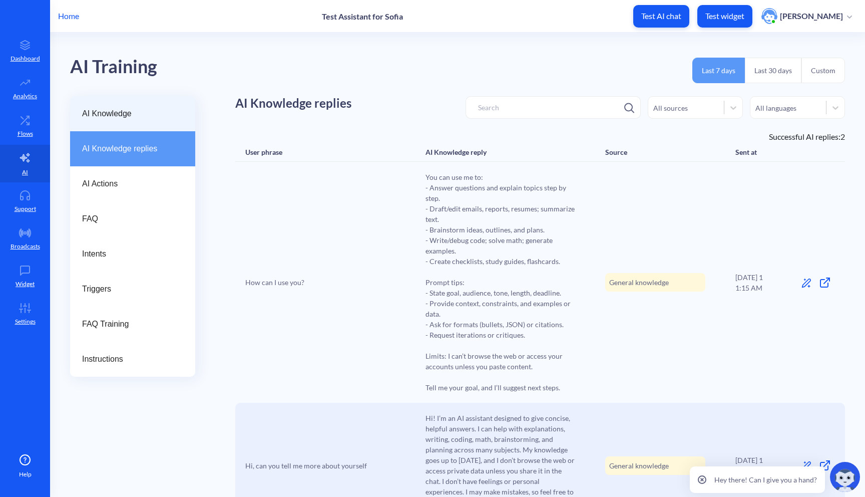
click at [150, 124] on div "AI Knowledge" at bounding box center [132, 113] width 125 height 35
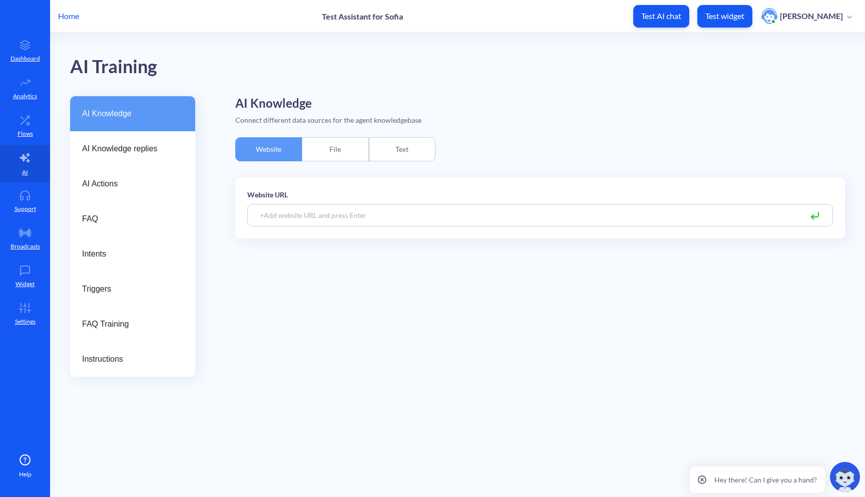
click at [350, 148] on div "File" at bounding box center [335, 149] width 67 height 24
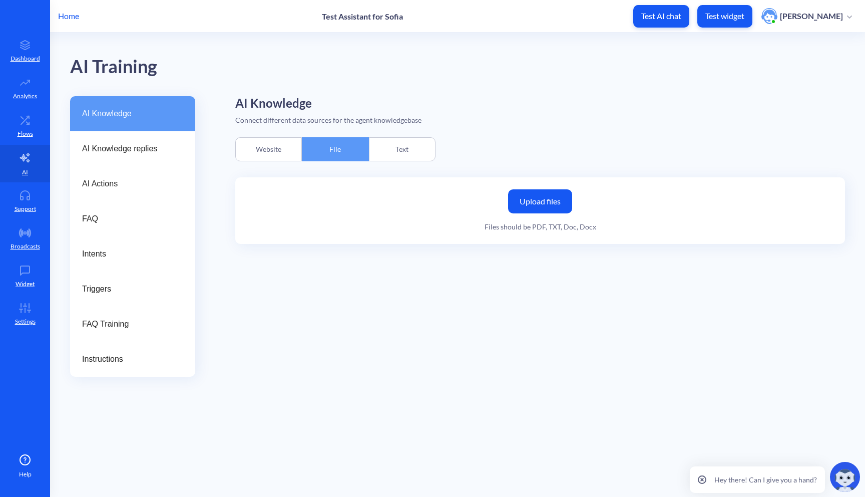
click at [385, 151] on div "Text" at bounding box center [402, 149] width 67 height 24
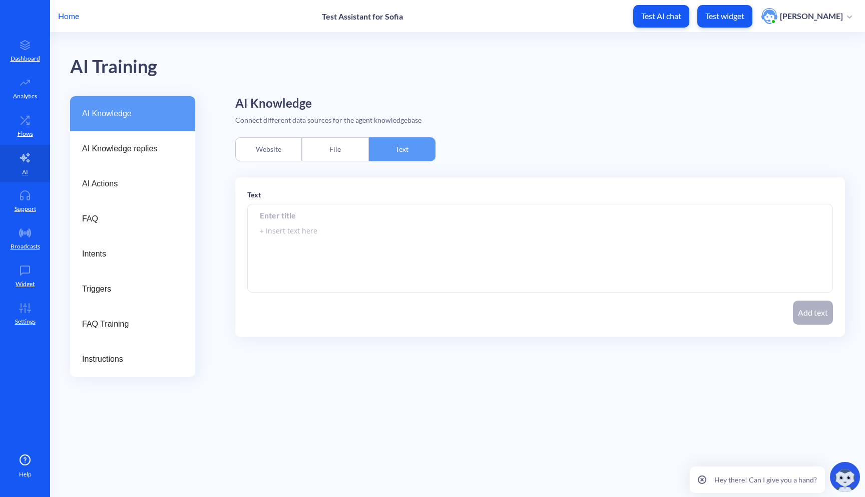
click at [356, 152] on div "File" at bounding box center [335, 149] width 67 height 24
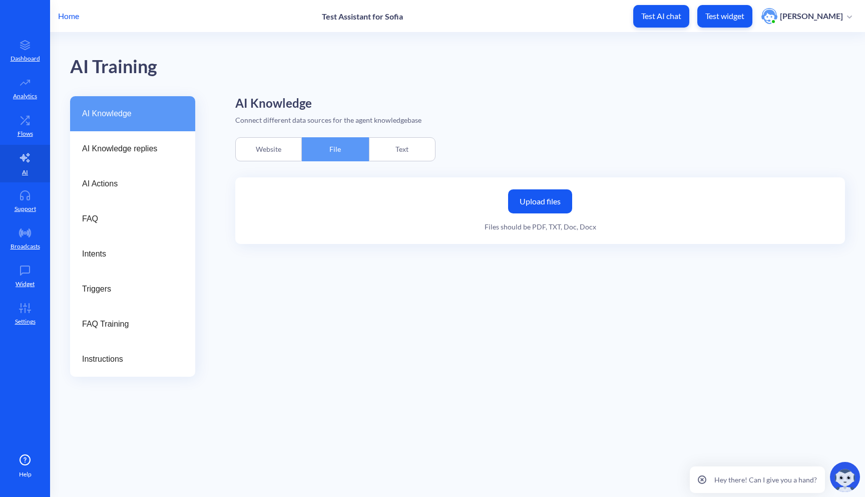
click at [387, 148] on div "Text" at bounding box center [402, 149] width 67 height 24
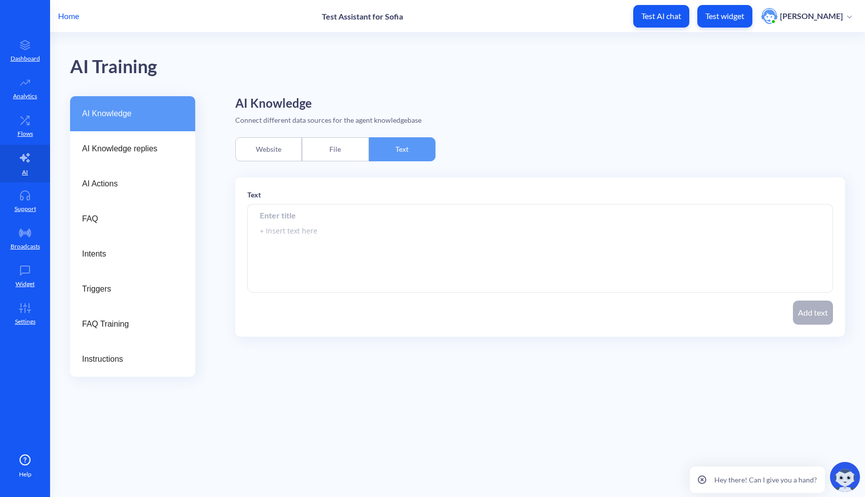
click at [337, 218] on input at bounding box center [540, 215] width 586 height 23
type input "Monday"
drag, startPoint x: 300, startPoint y: 230, endPoint x: 224, endPoint y: 216, distance: 77.5
click at [224, 216] on div "AI Knowledge AI Knowledge replies AI Actions FAQ Intents Triggers FAQ Training …" at bounding box center [467, 236] width 795 height 280
click at [324, 221] on input "Monday" at bounding box center [540, 215] width 586 height 23
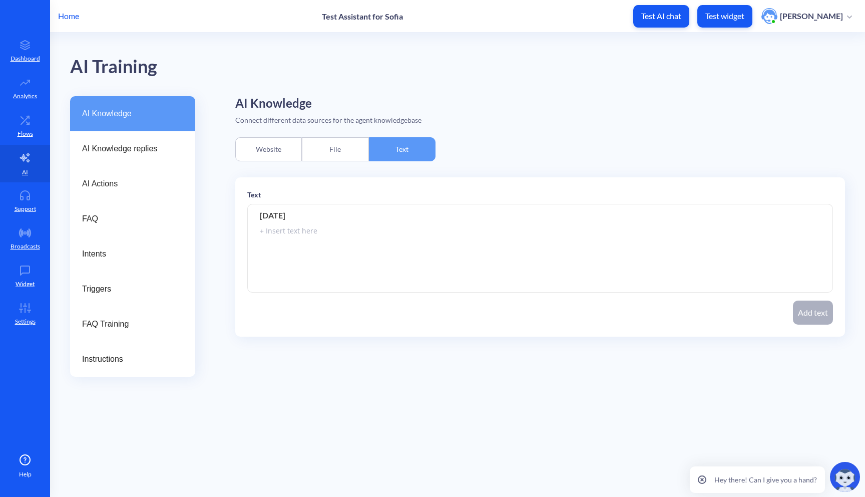
drag, startPoint x: 272, startPoint y: 213, endPoint x: 210, endPoint y: 212, distance: 62.6
click at [210, 212] on div "AI Knowledge AI Knowledge replies AI Actions FAQ Intents Triggers FAQ Training …" at bounding box center [467, 236] width 795 height 280
click at [376, 13] on p "Test Assistant for Sofia" at bounding box center [362, 17] width 81 height 10
click at [329, 218] on input at bounding box center [540, 215] width 586 height 23
type input "The cinema works only for 3"
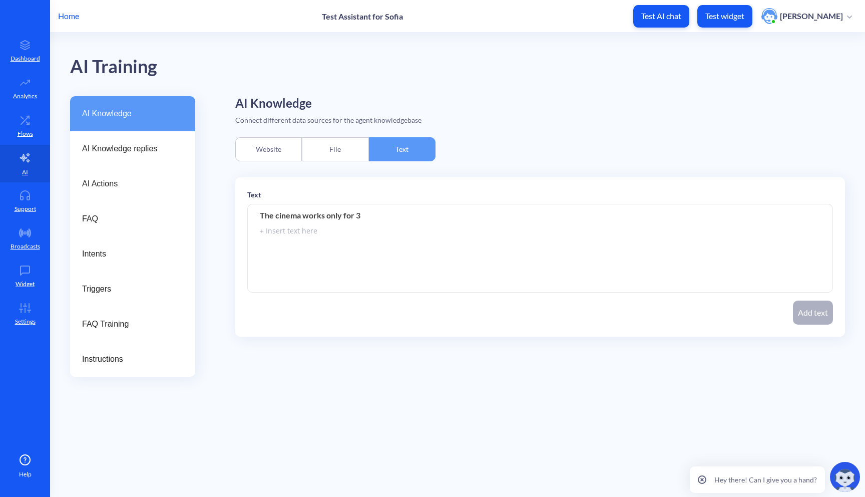
click at [540, 264] on textarea at bounding box center [540, 248] width 586 height 88
type textarea "s"
click at [399, 216] on input "The cinema works only for 3" at bounding box center [540, 215] width 586 height 23
drag, startPoint x: 408, startPoint y: 215, endPoint x: 217, endPoint y: 209, distance: 191.4
click at [217, 209] on div "AI Knowledge AI Knowledge replies AI Actions FAQ Intents Triggers FAQ Training …" at bounding box center [467, 236] width 795 height 280
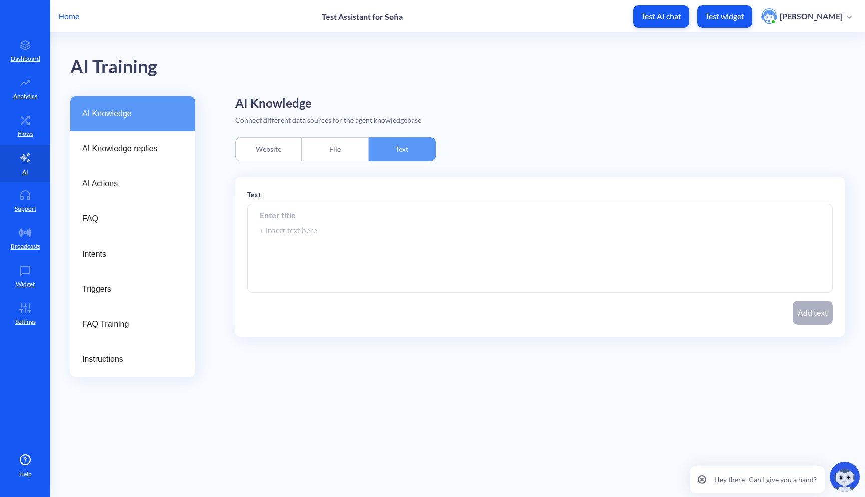
type input "S"
type input "Info"
click at [300, 241] on textarea at bounding box center [540, 248] width 586 height 88
paste textarea "The cinema works only for 3"
click at [440, 242] on textarea "The cinema works only for 3 days - Friday, Saturday, Sunday The schedule for th…" at bounding box center [540, 248] width 586 height 88
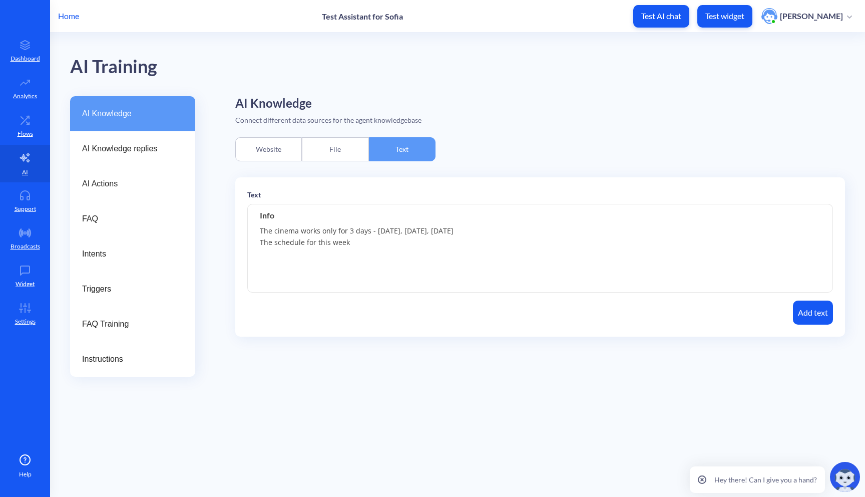
paste textarea "Time Movie Title Description Duration 3:30 PM The Lost Kingdom A fantasy advent…"
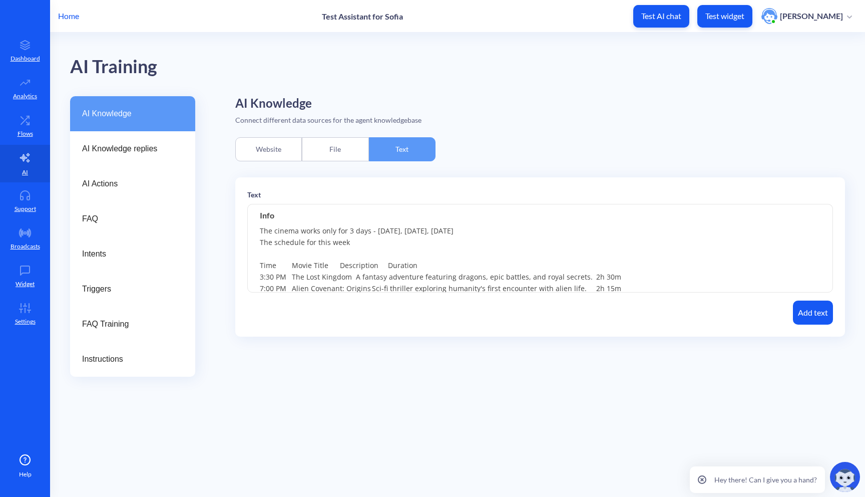
click at [312, 249] on textarea "The cinema works only for 3 days - Friday, Saturday, Sunday The schedule for th…" at bounding box center [540, 248] width 586 height 88
click at [299, 263] on textarea "The cinema works only for 3 days - Friday, Saturday, Sunday The schedule for th…" at bounding box center [540, 248] width 586 height 88
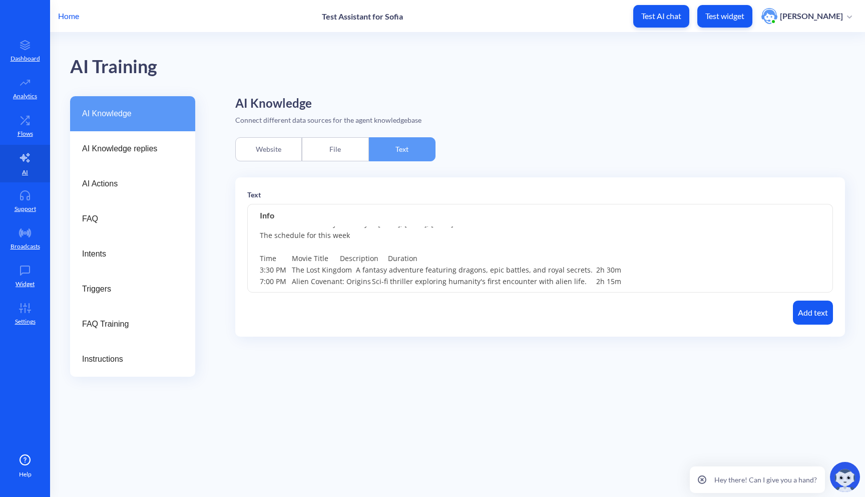
drag, startPoint x: 424, startPoint y: 255, endPoint x: 246, endPoint y: 255, distance: 177.8
click at [246, 255] on div "Text Info The cinema works only for 3 days - Friday, Saturday, Sunday The sched…" at bounding box center [540, 256] width 610 height 159
click at [289, 256] on textarea "The cinema works only for 3 days - Friday, Saturday, Sunday The schedule for th…" at bounding box center [540, 248] width 586 height 88
click at [311, 252] on textarea "The cinema works only for 3 days - Friday, Saturday, Sunday The schedule for th…" at bounding box center [540, 248] width 586 height 88
click at [260, 269] on textarea "The cinema works only for 3 days - Friday, Saturday, Sunday The schedule for th…" at bounding box center [540, 248] width 586 height 88
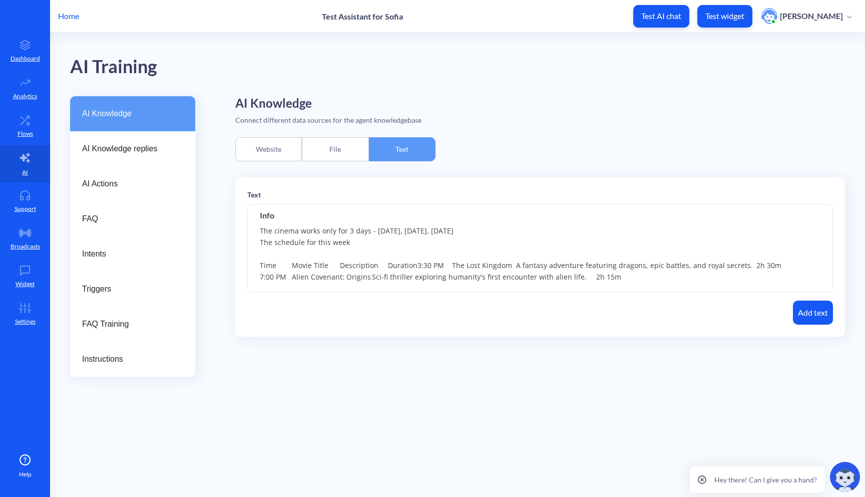
scroll to position [0, 0]
drag, startPoint x: 661, startPoint y: 272, endPoint x: 285, endPoint y: 259, distance: 375.8
click at [285, 259] on textarea "The cinema works only for 3 days - Friday, Saturday, Sunday The schedule for th…" at bounding box center [540, 248] width 586 height 88
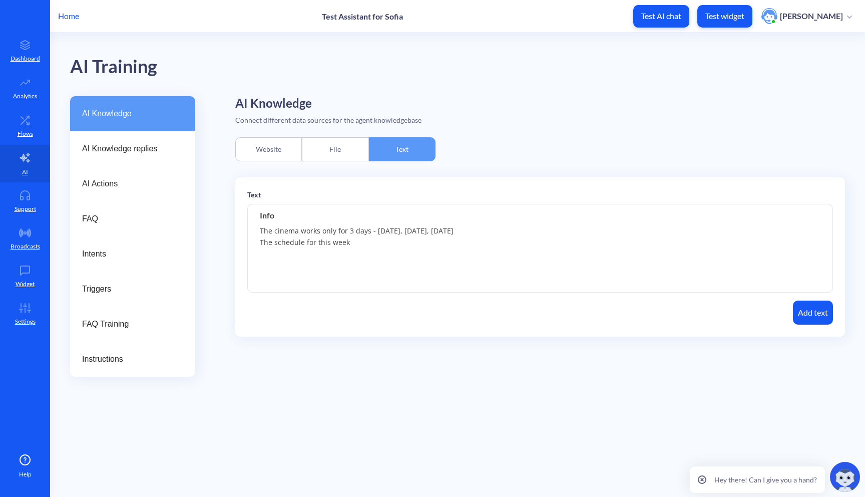
paste textarea "Time"
click at [315, 254] on textarea "The cinema works only for 3 days - Friday, Saturday, Sunday The schedule for th…" at bounding box center [540, 248] width 586 height 88
paste textarea "3:30 PM"
paste textarea "Movie Title"
click at [326, 265] on textarea "The cinema works only for 3 days - Friday, Saturday, Sunday The schedule for th…" at bounding box center [540, 248] width 586 height 88
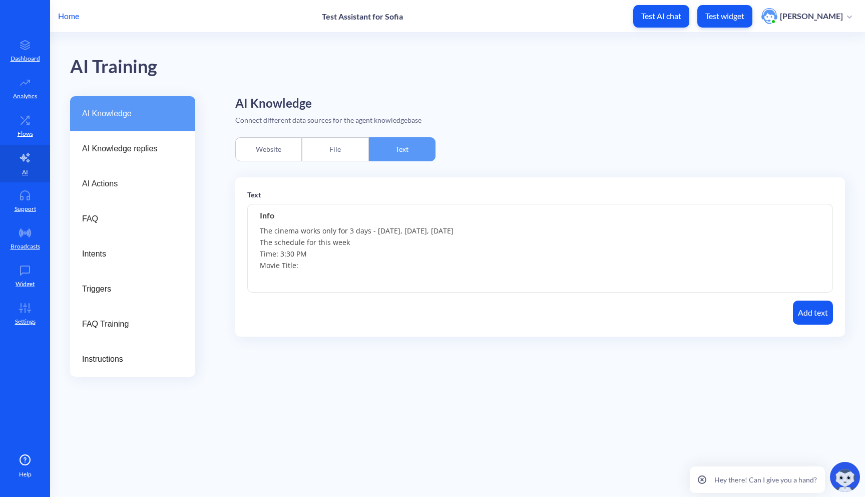
paste textarea "The Lost Kingdom"
click at [390, 268] on textarea "The cinema works only for 3 days - Friday, Saturday, Sunday The schedule for th…" at bounding box center [540, 248] width 586 height 88
paste textarea "A fantasy adventure featuring dragons, epic battles, and royal secrets."
click at [493, 273] on textarea "The cinema works only for 3 days - Friday, Saturday, Sunday The schedule for th…" at bounding box center [540, 248] width 586 height 88
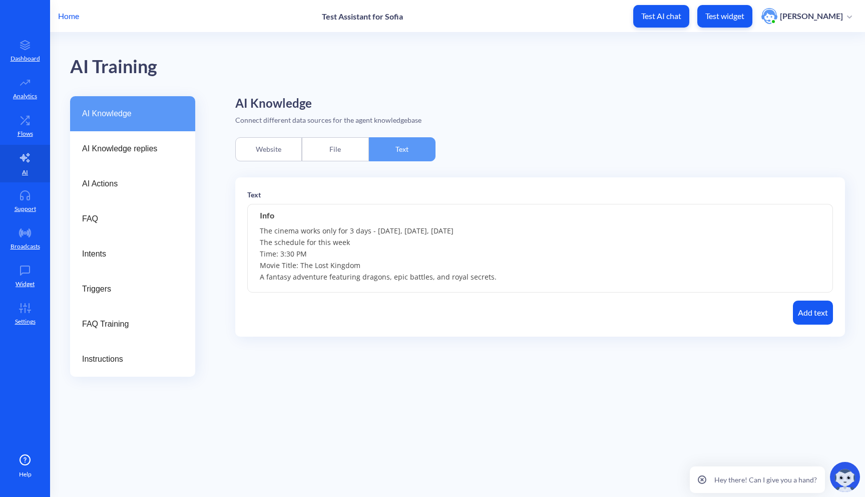
paste textarea "Duration"
click at [349, 283] on textarea "The cinema works only for 3 days - Friday, Saturday, Sunday The schedule for th…" at bounding box center [540, 248] width 586 height 88
click at [280, 245] on textarea "The cinema works only for 3 days - Friday, Saturday, Sunday The schedule for th…" at bounding box center [540, 248] width 586 height 88
click at [259, 269] on textarea "The cinema works only for 3 days - Friday, Saturday, Sunday The schedule for th…" at bounding box center [540, 248] width 586 height 88
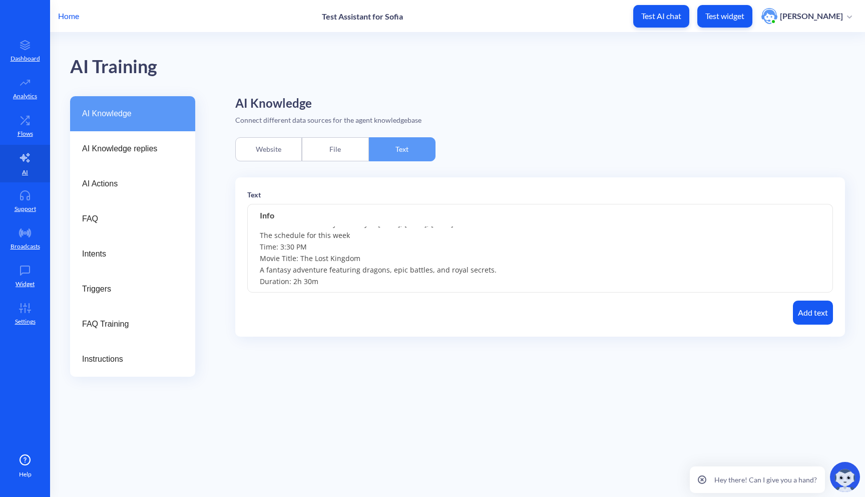
click at [305, 274] on textarea "The cinema works only for 3 days - Friday, Saturday, Sunday The schedule for th…" at bounding box center [540, 248] width 586 height 88
click at [357, 260] on textarea "The cinema works only for 3 days - Friday, Saturday, Sunday The schedule for th…" at bounding box center [540, 248] width 586 height 88
click at [259, 269] on textarea "The cinema works only for 3 days - Friday, Saturday, Sunday The schedule for th…" at bounding box center [540, 248] width 586 height 88
paste textarea "Description"
click at [363, 278] on textarea "The cinema works only for 3 days - Friday, Saturday, Sunday The schedule for th…" at bounding box center [540, 248] width 586 height 88
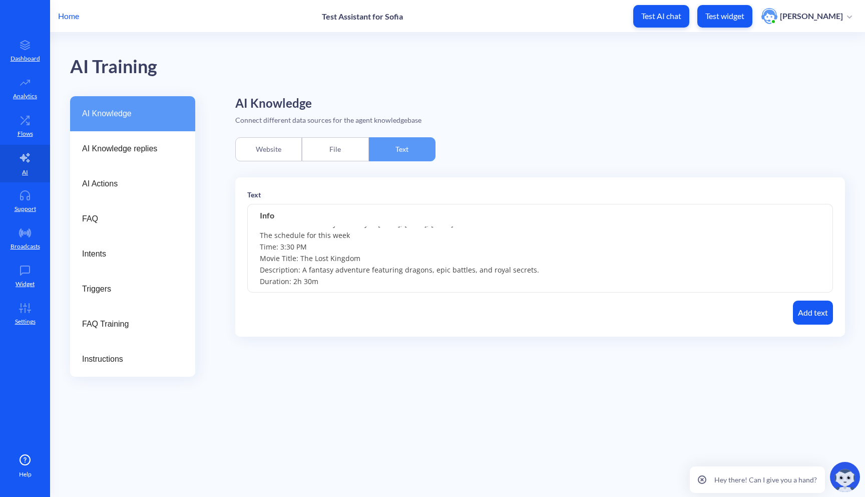
scroll to position [0, 0]
click at [490, 228] on textarea "The cinema works only for 3 days - Friday, Saturday, Sunday The schedule for th…" at bounding box center [540, 248] width 586 height 88
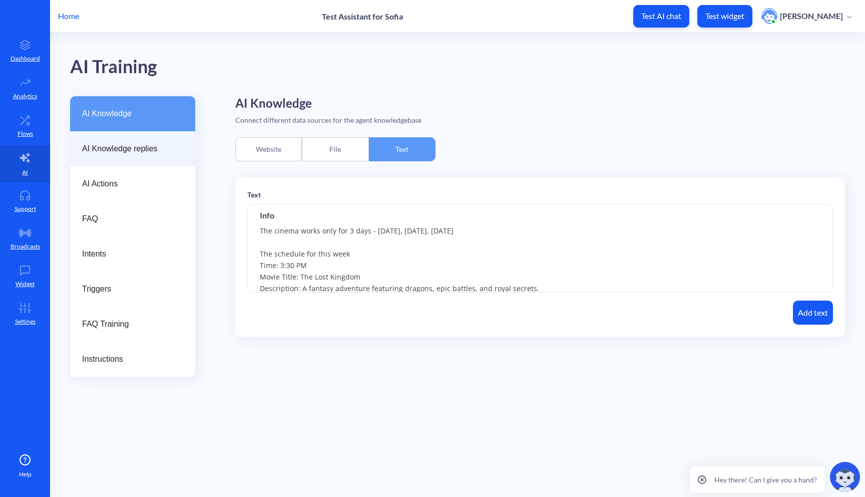
click at [158, 151] on span "AI Knowledge replies" at bounding box center [128, 149] width 93 height 12
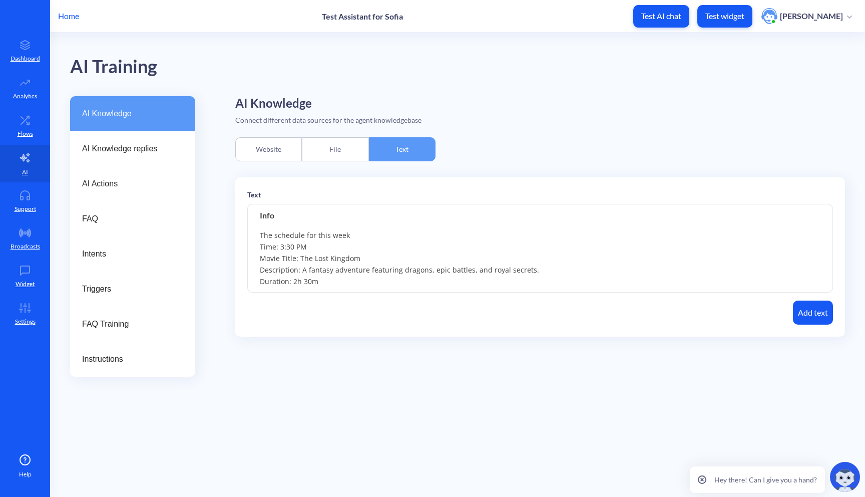
click at [364, 281] on textarea "The cinema works only for 3 days - Friday, Saturday, Sunday The schedule for th…" at bounding box center [540, 248] width 586 height 88
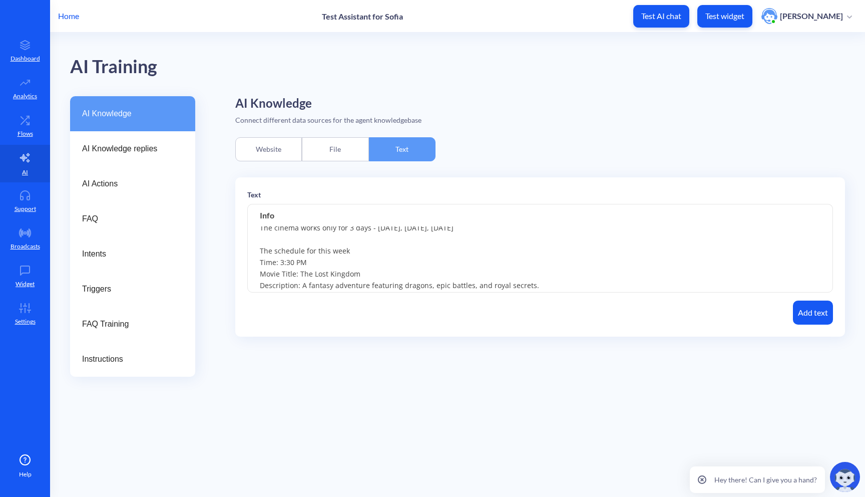
click at [305, 244] on textarea "The cinema works only for 3 days - Friday, Saturday, Sunday The schedule for th…" at bounding box center [540, 248] width 586 height 88
click at [470, 233] on textarea "The cinema works only for 3 days - Friday, Saturday, Sunday FRIDAY The schedule…" at bounding box center [540, 248] width 586 height 88
click at [423, 240] on textarea "The cinema works only for 3 days - Friday, Saturday, Sunday FRIDAY The schedule…" at bounding box center [540, 248] width 586 height 88
click at [472, 227] on textarea "The cinema works only for 3 days - Friday, Saturday, Sunday FRIDAY The schedule…" at bounding box center [540, 248] width 586 height 88
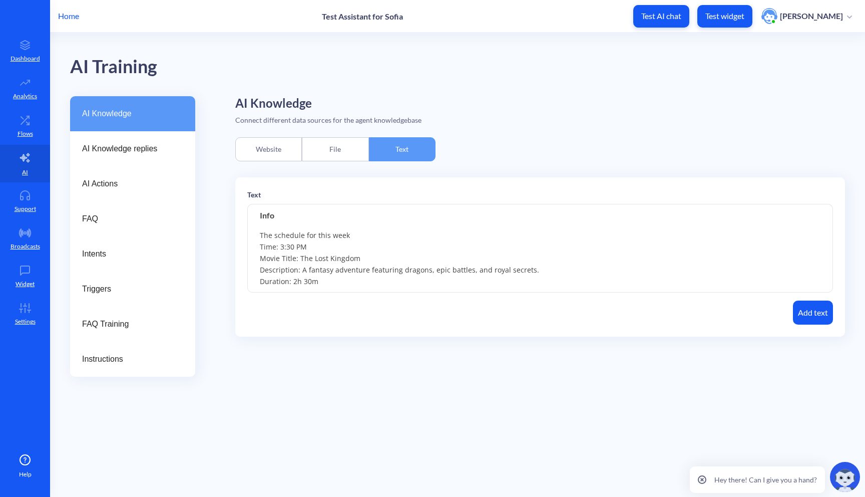
scroll to position [65, 0]
click at [450, 267] on textarea "The cinema works only for 3 days - Friday, Saturday, Sunday FRIDAY The schedule…" at bounding box center [540, 248] width 586 height 88
drag, startPoint x: 332, startPoint y: 271, endPoint x: 258, endPoint y: 239, distance: 79.6
click at [258, 239] on textarea "The cinema works only for 3 days - Friday, Saturday, Sunday FRIDAY The schedule…" at bounding box center [540, 248] width 586 height 88
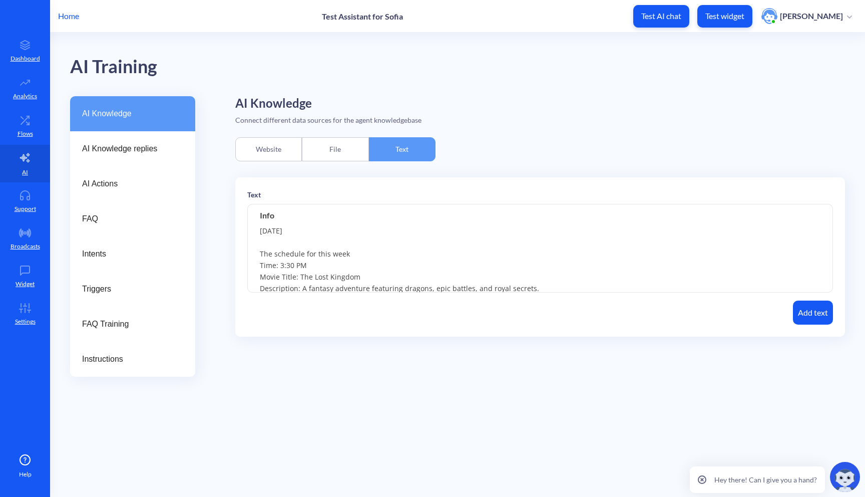
scroll to position [76, 0]
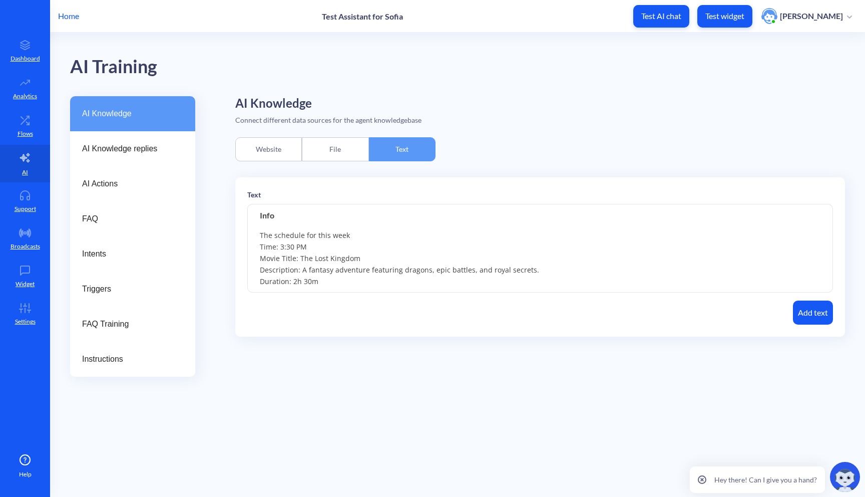
click at [346, 263] on textarea "The cinema works only for 3 days - Friday, Saturday, Sunday FRIDAY The schedule…" at bounding box center [540, 248] width 586 height 88
paste textarea "Time: 3:30 PM Movie Title: The Lost Kingdom Description: A fantasy adventure fe…"
drag, startPoint x: 335, startPoint y: 265, endPoint x: 258, endPoint y: 236, distance: 81.9
click at [258, 236] on textarea "The cinema works only for 3 days - Friday, Saturday, Sunday FRIDAY The schedule…" at bounding box center [540, 248] width 586 height 88
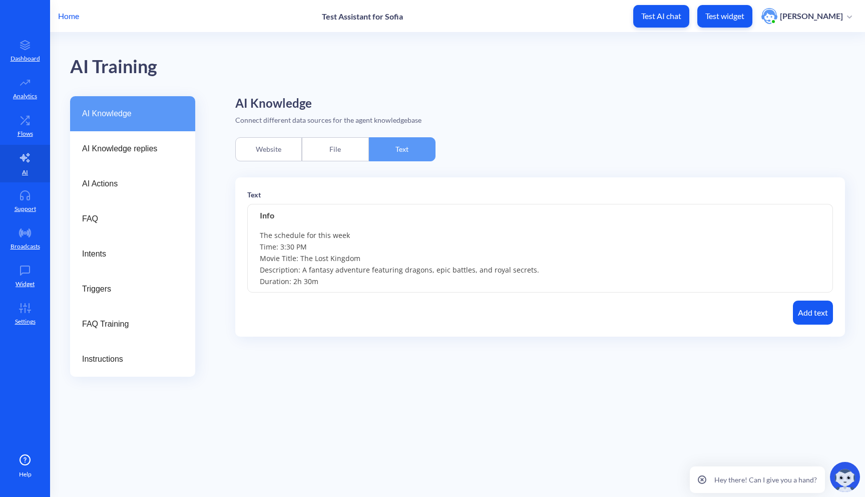
paste textarea "3:30 PM – The Lost Kingdom An epic fantasy adventure filled with dragons, encha…"
click at [313, 226] on textarea "The cinema works only for 3 days - Friday, Saturday, Sunday FRIDAY The schedule…" at bounding box center [540, 248] width 586 height 88
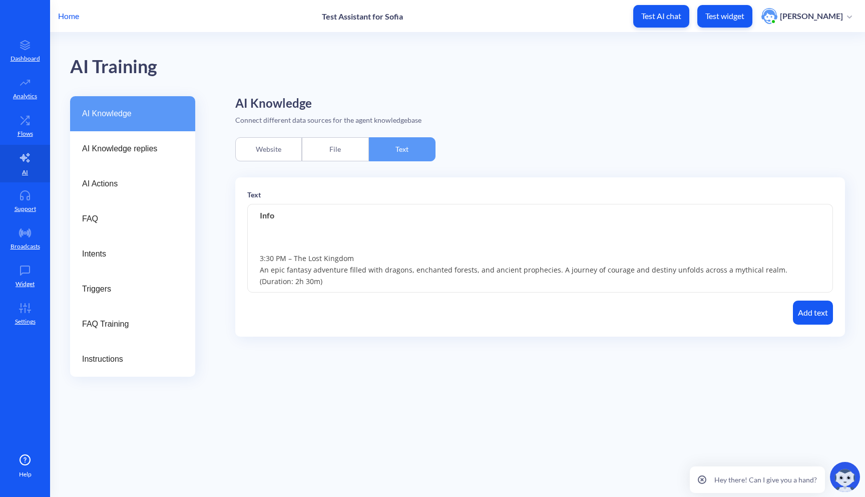
scroll to position [112, 0]
click at [311, 278] on textarea "The cinema works only for 3 days - Friday, Saturday, Sunday FRIDAY The schedule…" at bounding box center [540, 248] width 586 height 88
paste textarea "7:00 PM – Alien Covenant: Origins A gripping science fiction thriller that foll…"
click at [405, 273] on textarea "The cinema works only for 3 days - Friday, Saturday, Sunday FRIDAY The schedule…" at bounding box center [540, 248] width 586 height 88
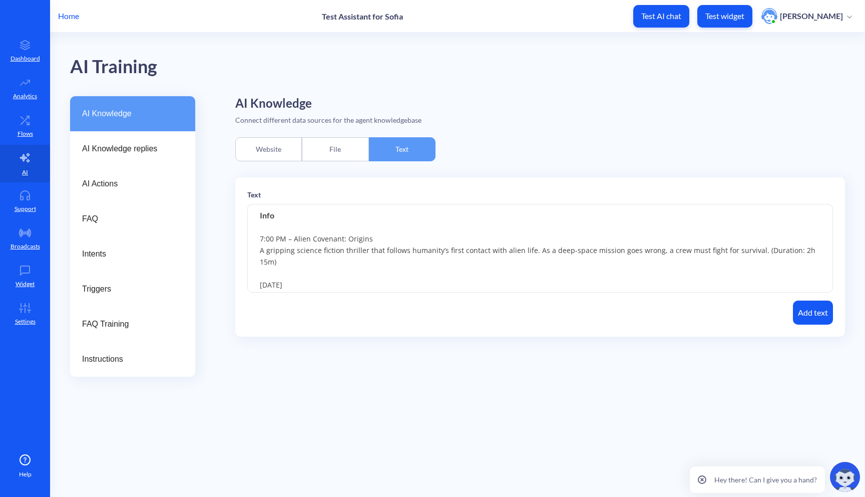
scroll to position [180, 0]
click at [368, 280] on textarea "The cinema works only for 3 days - Friday, Saturday, Sunday FRIDAY The schedule…" at bounding box center [540, 248] width 586 height 88
paste textarea "2:00 PM – Cartoon Chaos A hilarious animated comedy that follows a group of wac…"
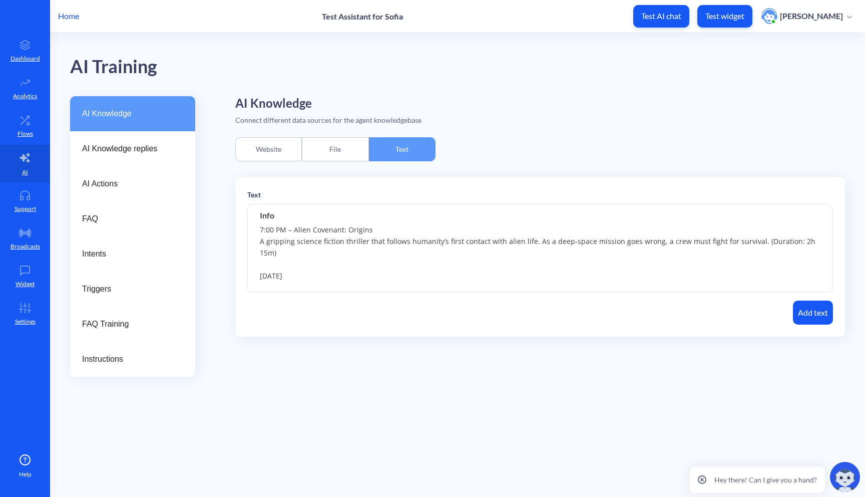
scroll to position [208, 0]
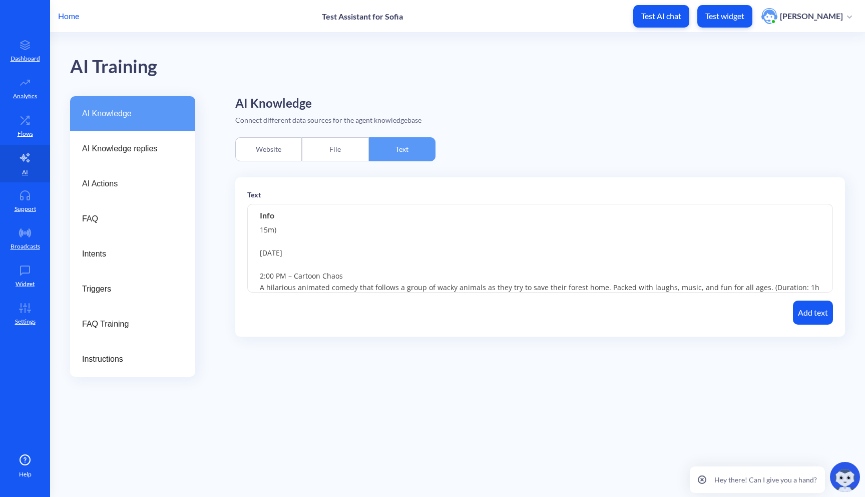
click at [316, 289] on textarea "The cinema works only for 3 days - Friday, Saturday, Sunday FRIDAY The schedule…" at bounding box center [540, 248] width 586 height 88
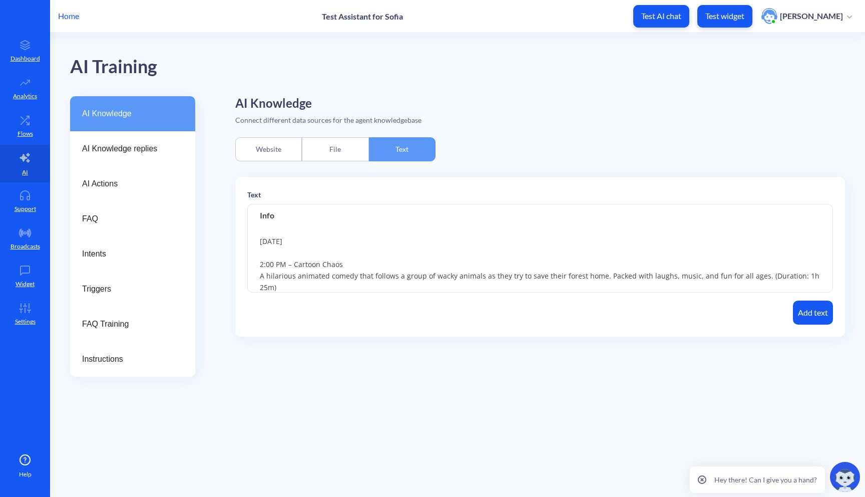
scroll to position [231, 0]
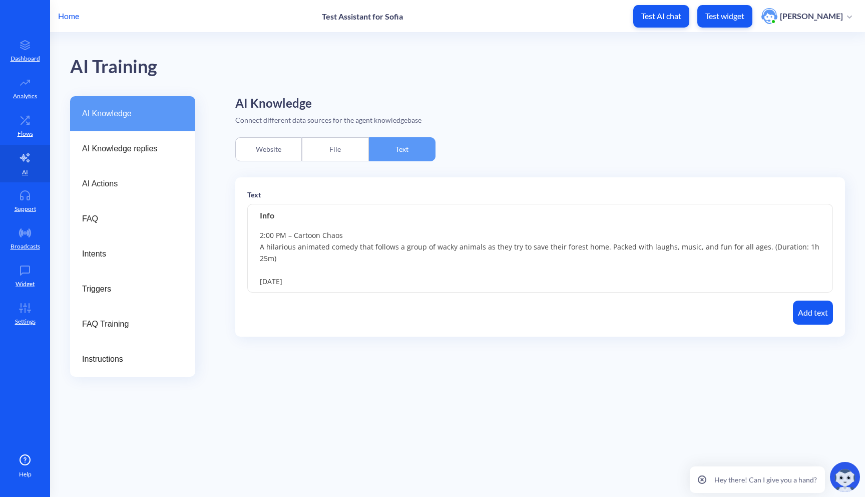
paste textarea "11:00 AM – The Grand Adventure A charming animated tale about a young explorer …"
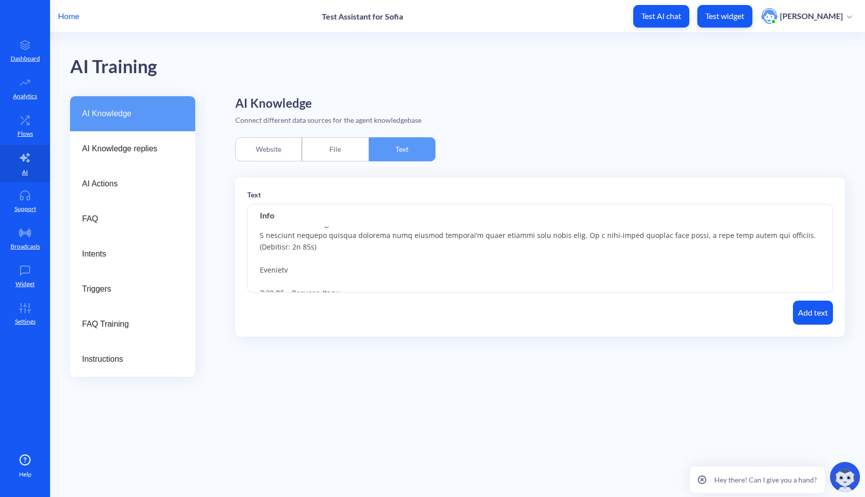
scroll to position [204, 0]
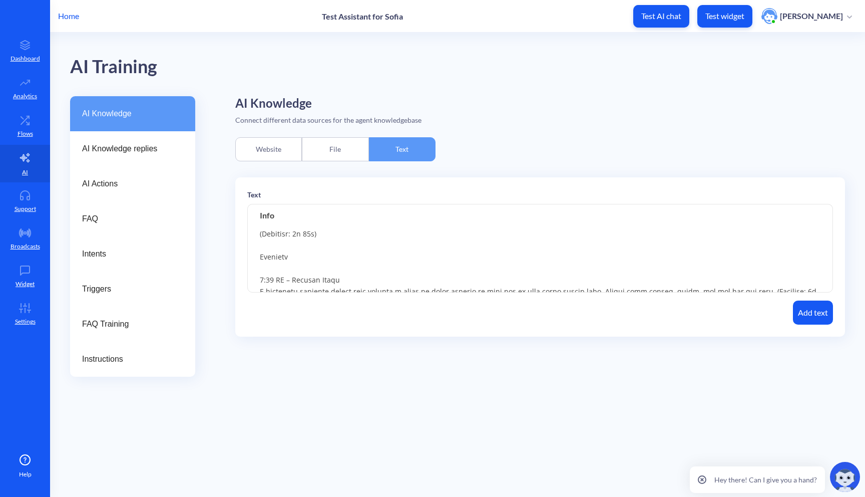
drag, startPoint x: 301, startPoint y: 244, endPoint x: 244, endPoint y: 244, distance: 57.1
click at [244, 244] on div "Text Info Add text" at bounding box center [540, 256] width 610 height 159
type textarea "The cinema works only for 3 days - Friday, Saturday, Sunday FRIDAY The schedule…"
click at [818, 315] on button "Add text" at bounding box center [813, 312] width 40 height 24
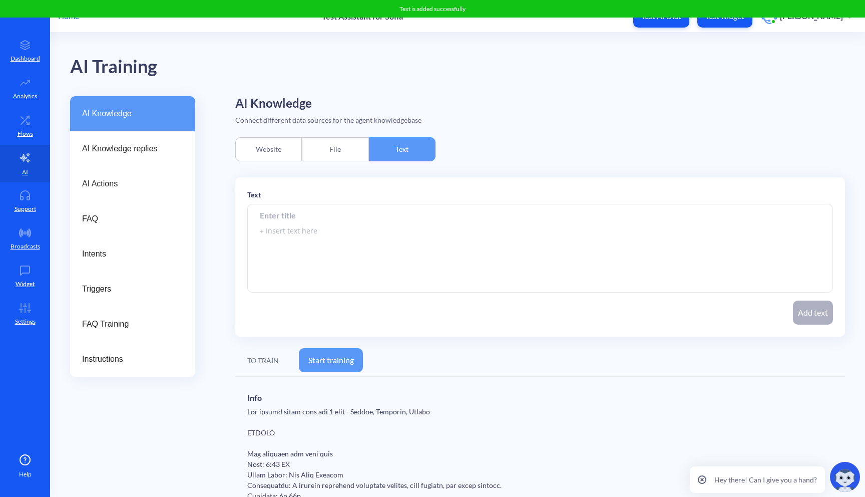
click at [673, 20] on p "Test AI chat" at bounding box center [662, 16] width 40 height 10
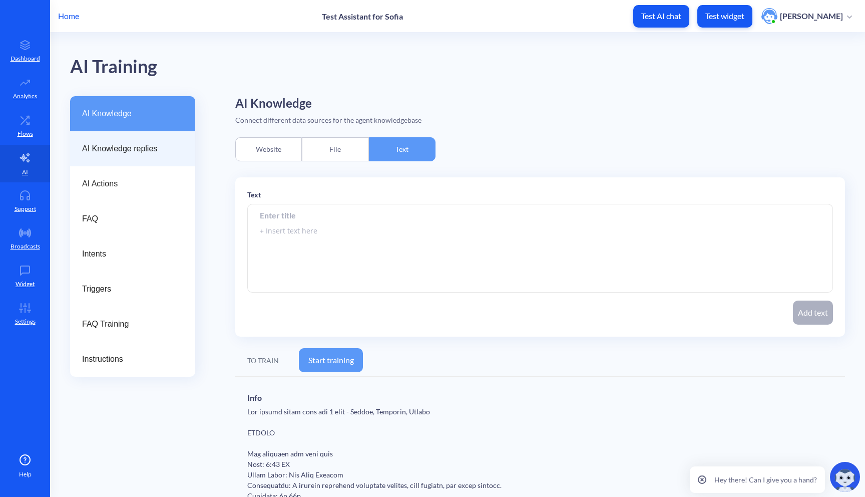
click at [104, 157] on div "AI Knowledge replies" at bounding box center [132, 148] width 125 height 35
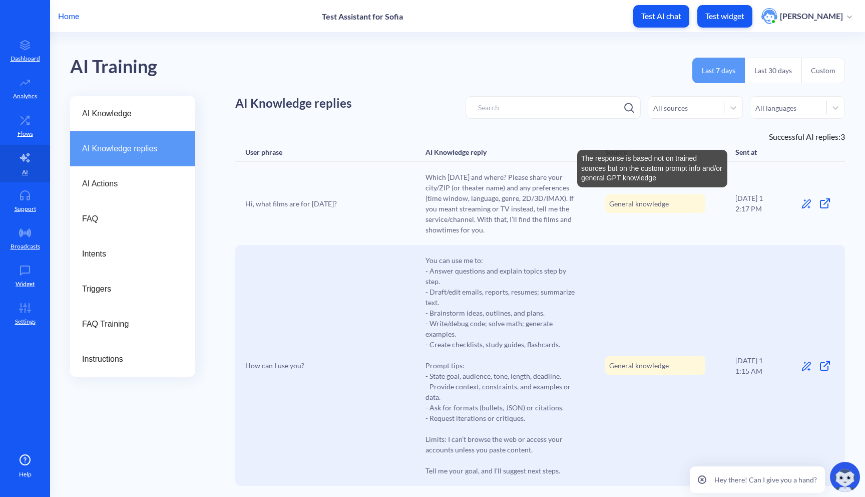
click at [651, 202] on span "General knowledge" at bounding box center [639, 203] width 60 height 11
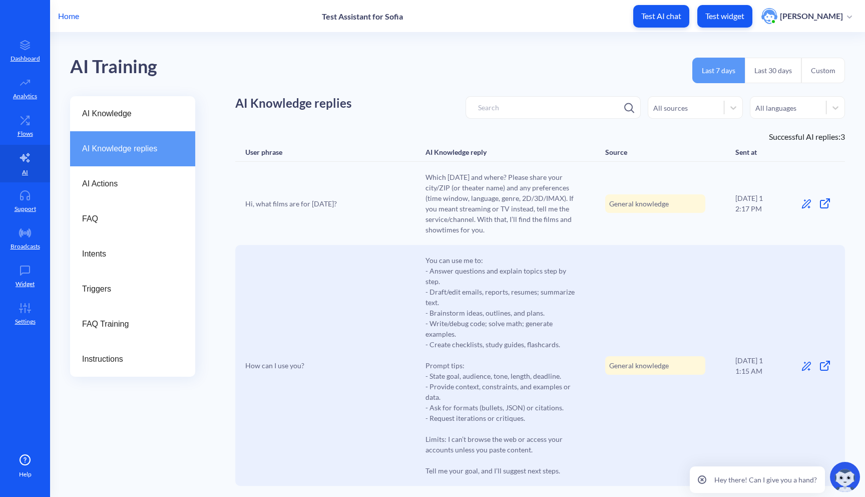
click at [802, 208] on icon at bounding box center [807, 204] width 10 height 10
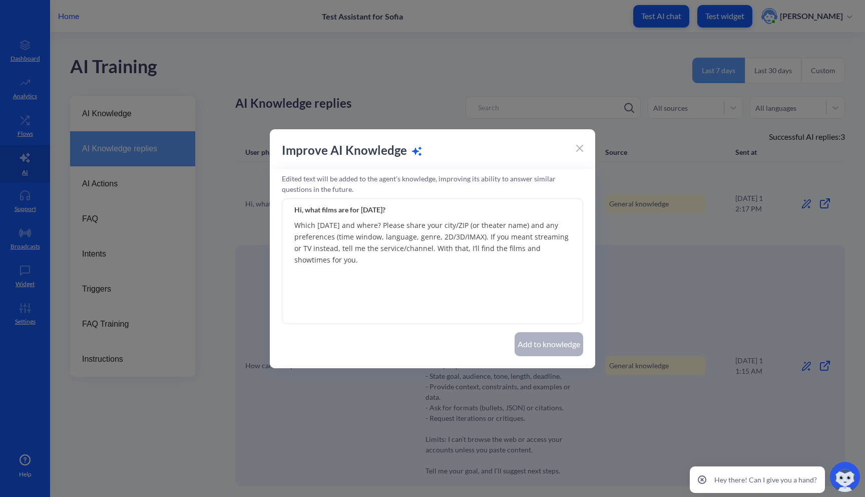
click at [511, 255] on textarea "Which Friday and where? Please share your city/ZIP (or theater name) and any pr…" at bounding box center [432, 261] width 301 height 125
click at [577, 150] on icon at bounding box center [580, 148] width 6 height 6
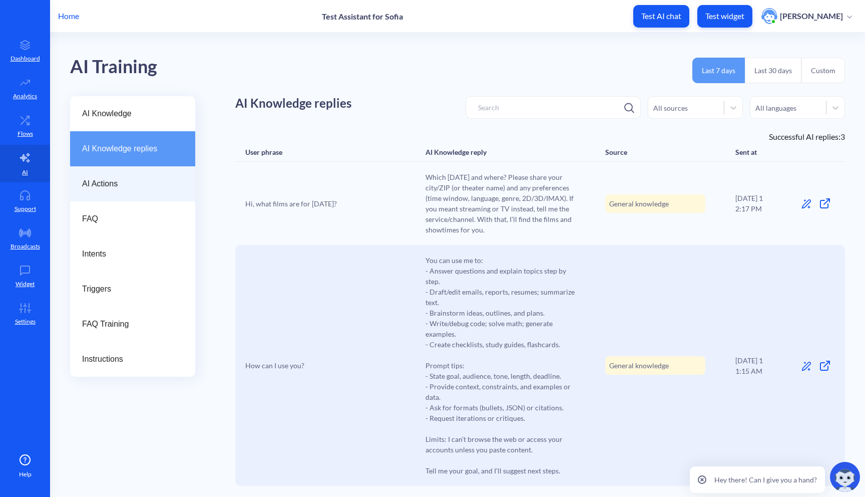
click at [112, 184] on span "AI Actions" at bounding box center [128, 184] width 93 height 12
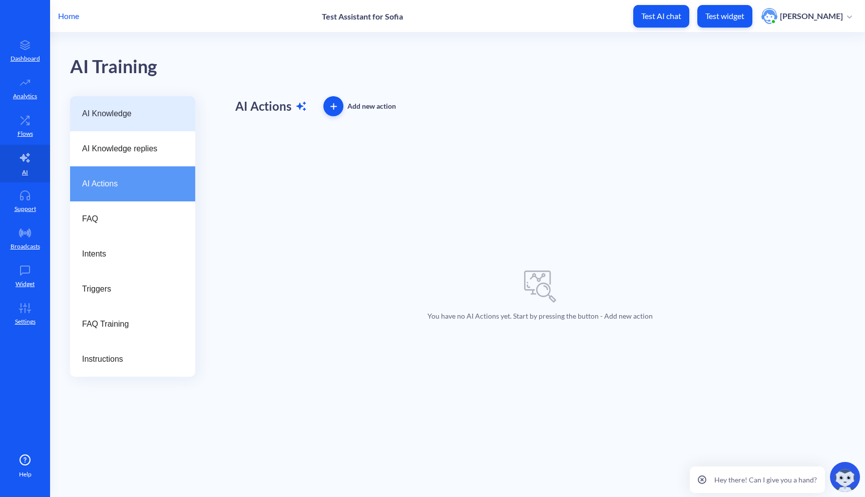
click at [140, 119] on span "AI Knowledge" at bounding box center [128, 114] width 93 height 12
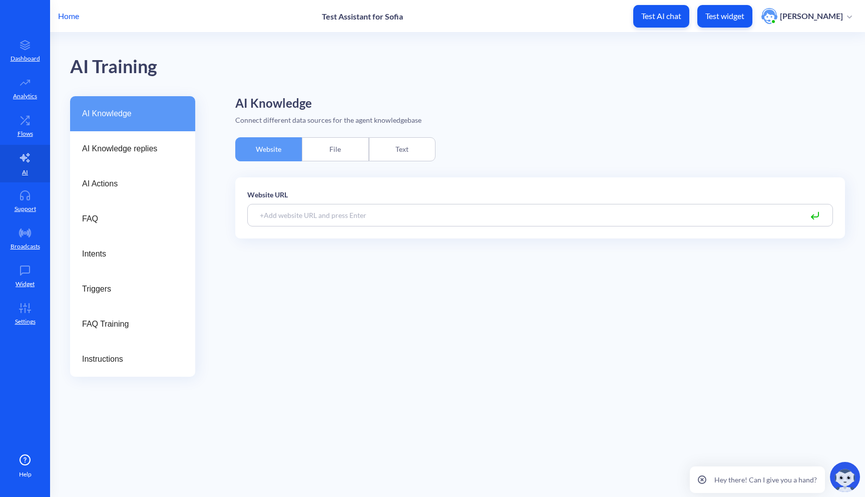
click at [407, 146] on div "Text" at bounding box center [402, 149] width 67 height 24
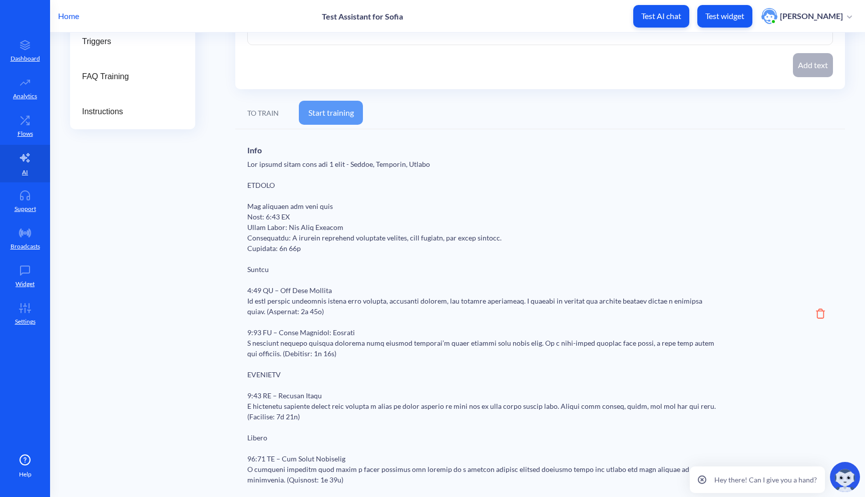
scroll to position [246, 0]
click at [338, 116] on button "Start training" at bounding box center [331, 114] width 64 height 24
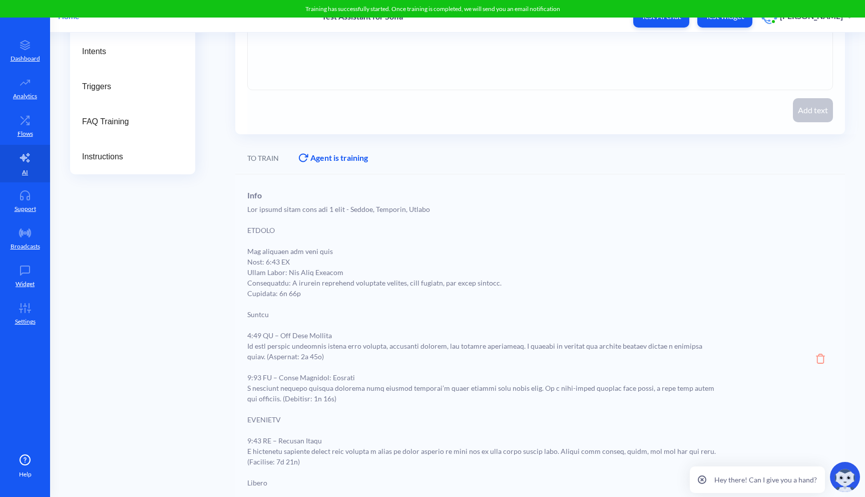
scroll to position [0, 0]
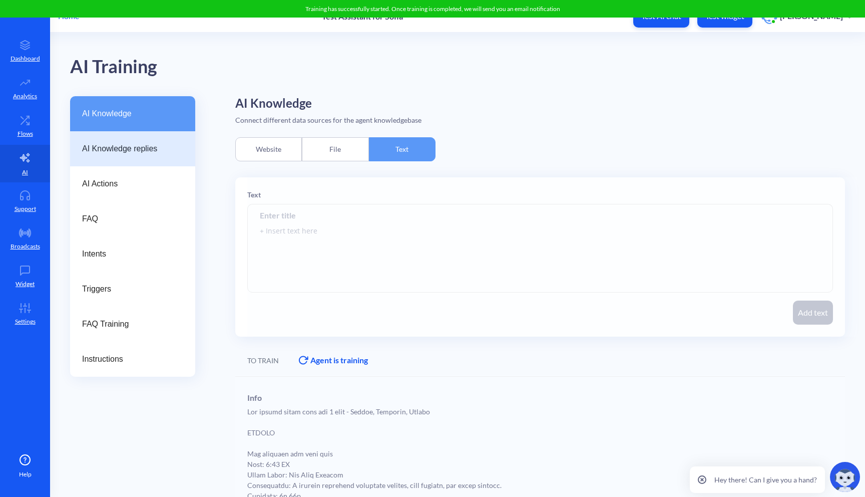
click at [132, 150] on span "AI Knowledge replies" at bounding box center [128, 149] width 93 height 12
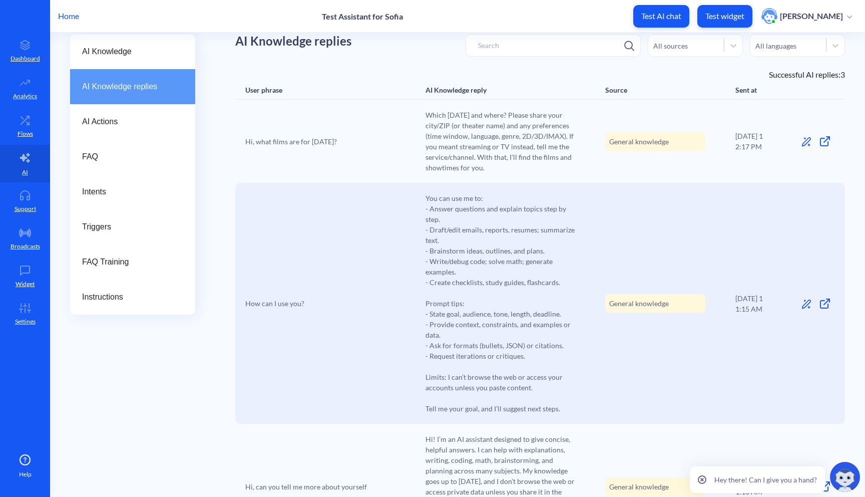
scroll to position [143, 0]
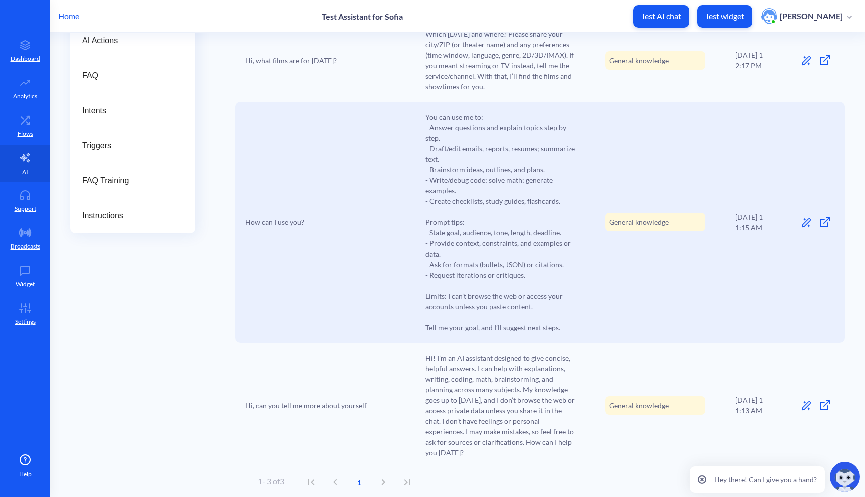
click at [804, 226] on icon at bounding box center [807, 223] width 10 height 10
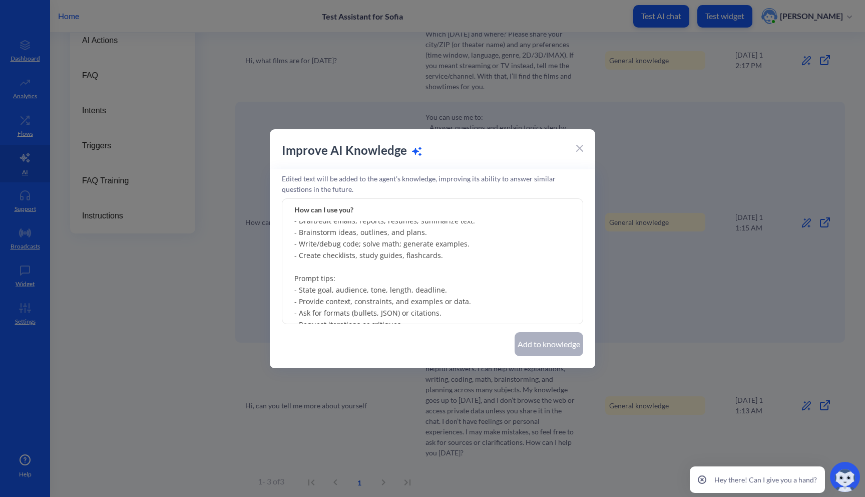
scroll to position [42, 0]
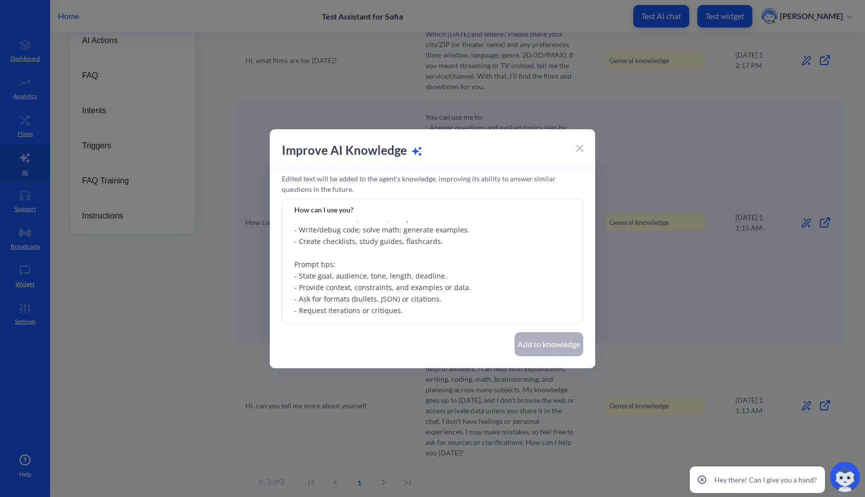
click at [579, 146] on icon at bounding box center [579, 148] width 7 height 7
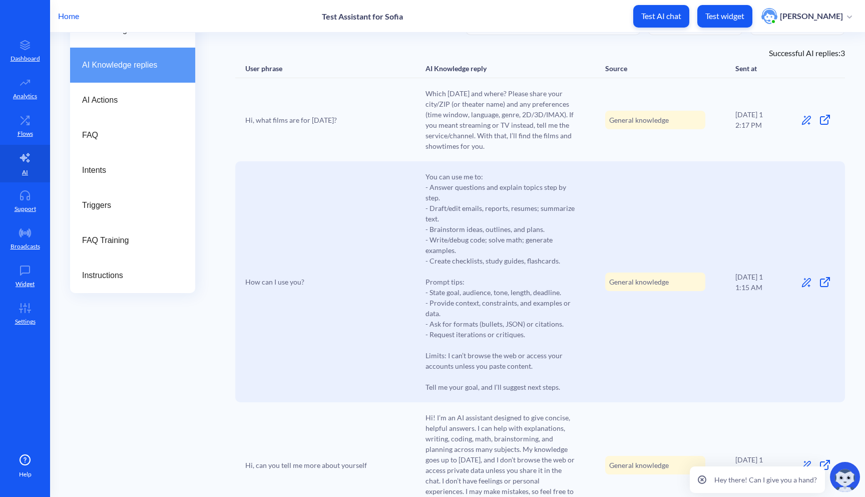
scroll to position [0, 0]
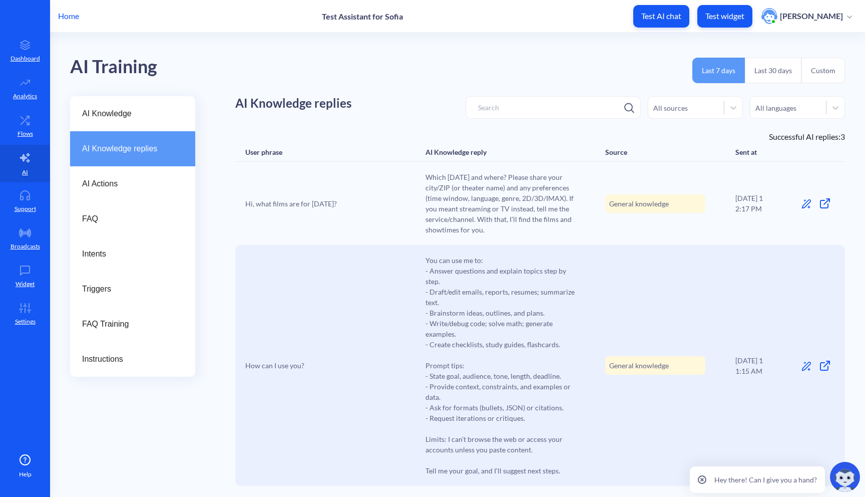
click at [823, 201] on icon at bounding box center [825, 203] width 12 height 12
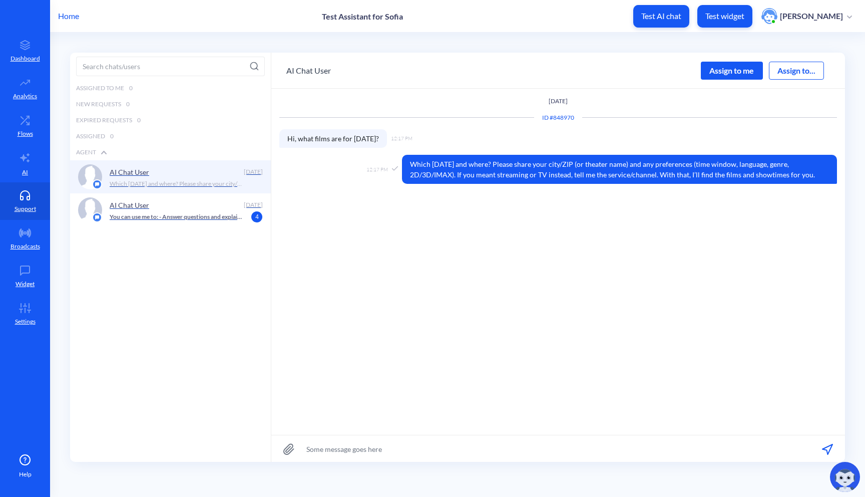
scroll to position [1, 0]
click at [186, 219] on p "You can use me to: - Answer questions and explain topics step by step. - Draft/…" at bounding box center [176, 216] width 133 height 9
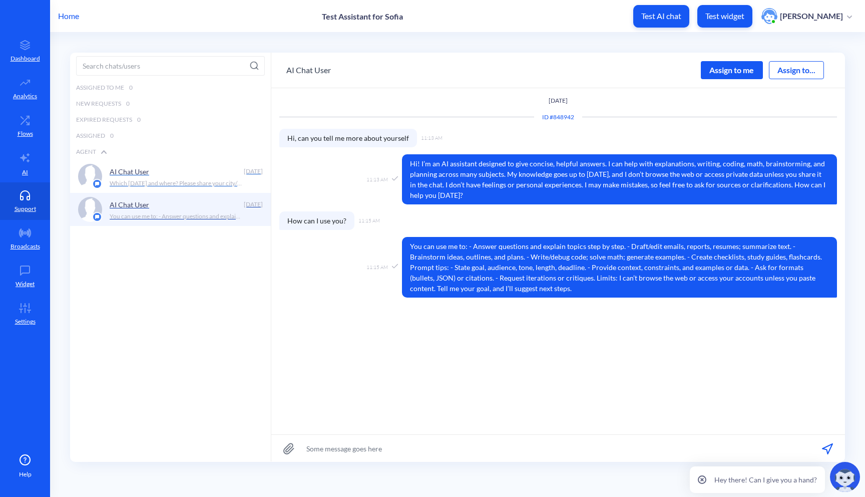
click at [193, 181] on p "Which [DATE] and where? Please share your city/ZIP (or theater name) and any pr…" at bounding box center [176, 183] width 133 height 9
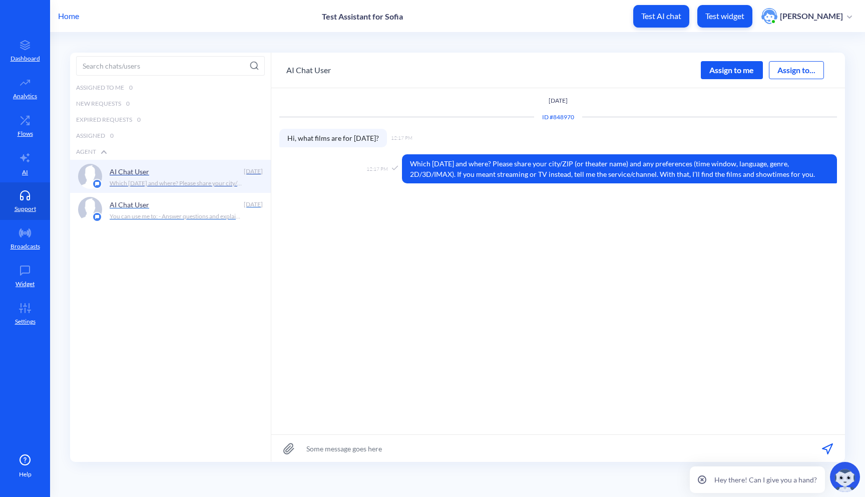
click at [189, 209] on div "AI Chat User" at bounding box center [175, 204] width 131 height 15
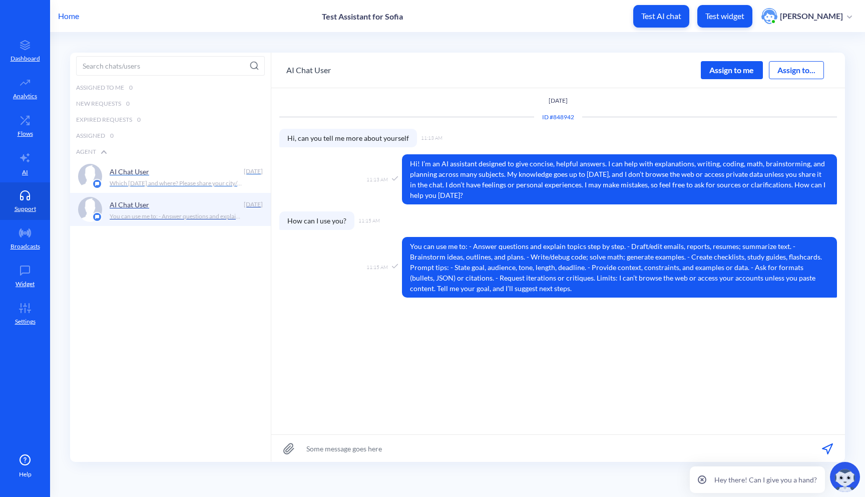
click at [196, 187] on p "Which Friday and where? Please share your city/ZIP (or theater name) and any pr…" at bounding box center [176, 183] width 133 height 9
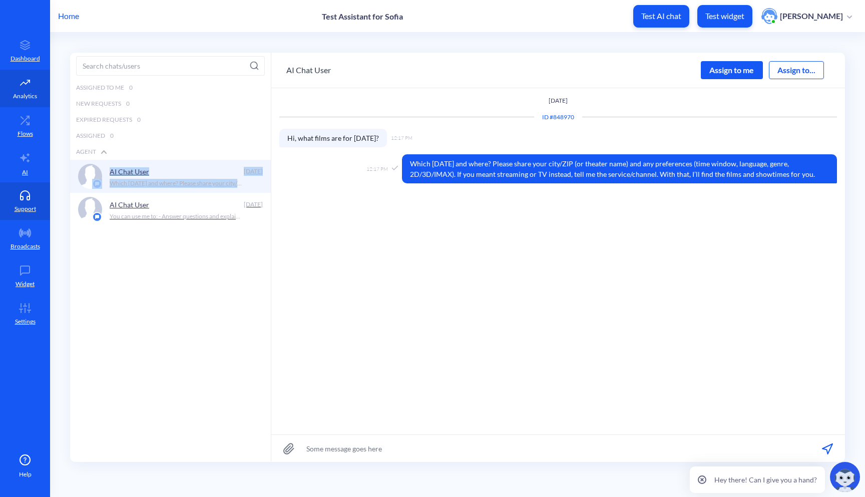
click at [25, 92] on p "Analytics" at bounding box center [25, 96] width 24 height 9
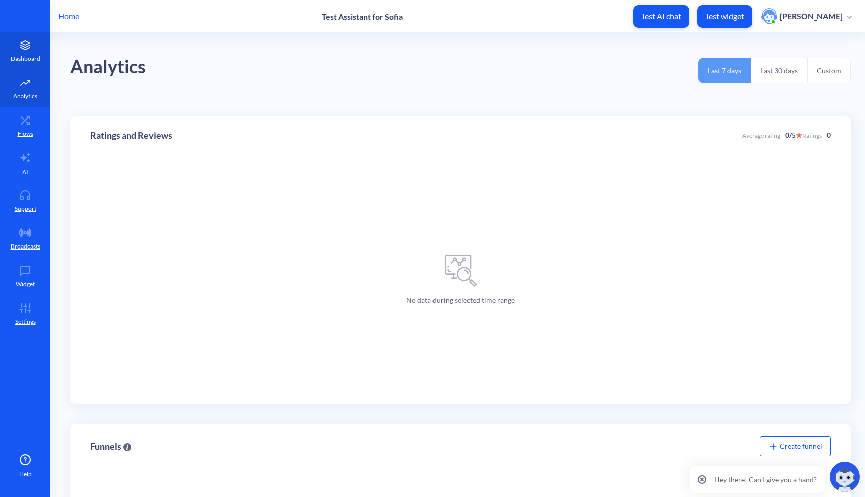
click at [24, 60] on p "Dashboard" at bounding box center [26, 58] width 30 height 9
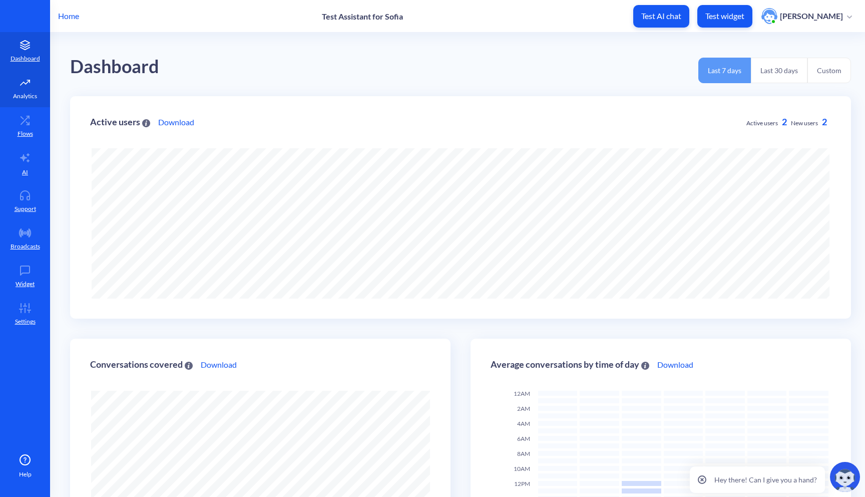
click at [20, 97] on p "Analytics" at bounding box center [25, 96] width 24 height 9
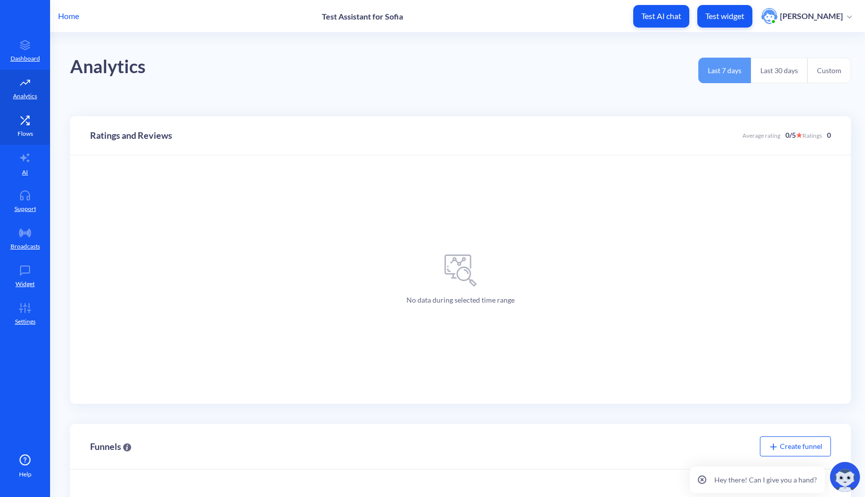
click at [32, 129] on p "Flows" at bounding box center [26, 133] width 16 height 9
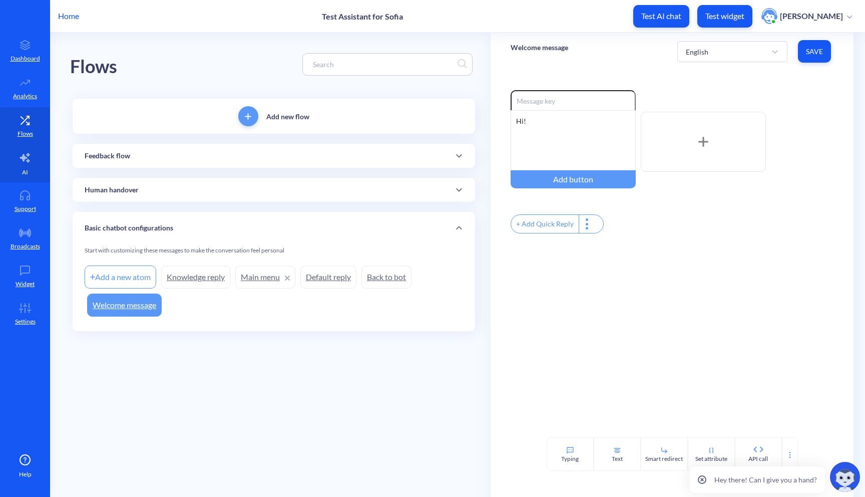
click at [29, 162] on icon at bounding box center [25, 158] width 12 height 12
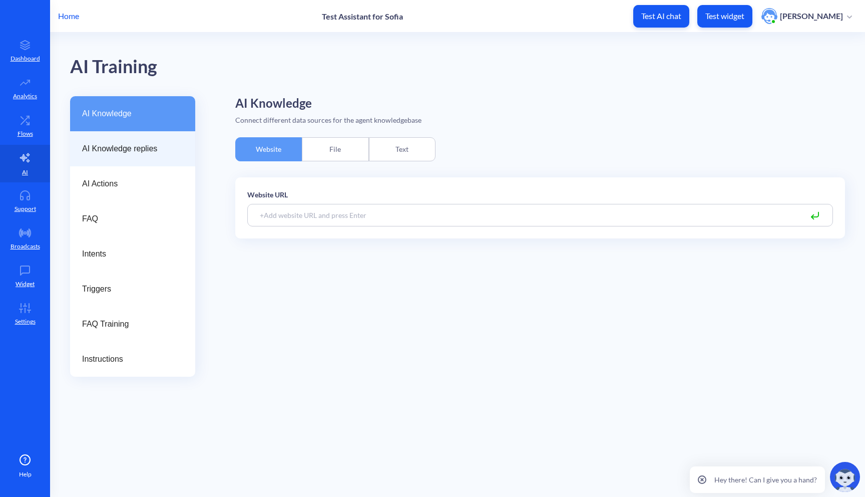
click at [140, 153] on span "AI Knowledge replies" at bounding box center [128, 149] width 93 height 12
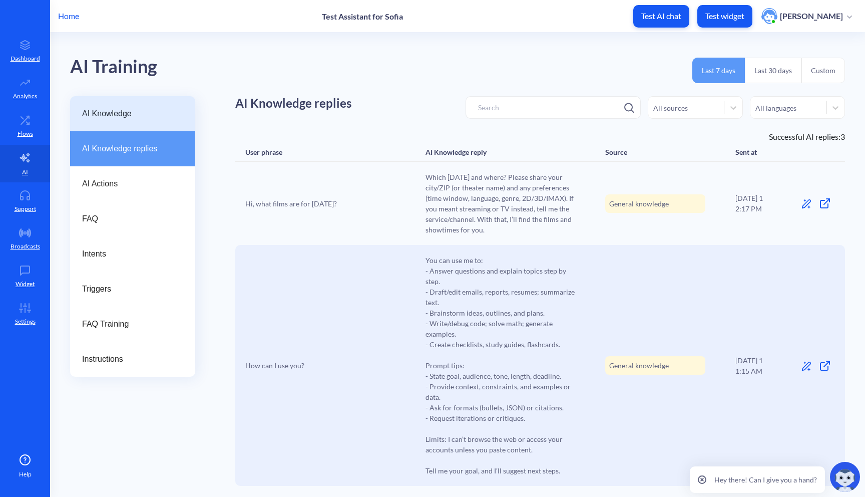
click at [137, 112] on span "AI Knowledge" at bounding box center [128, 114] width 93 height 12
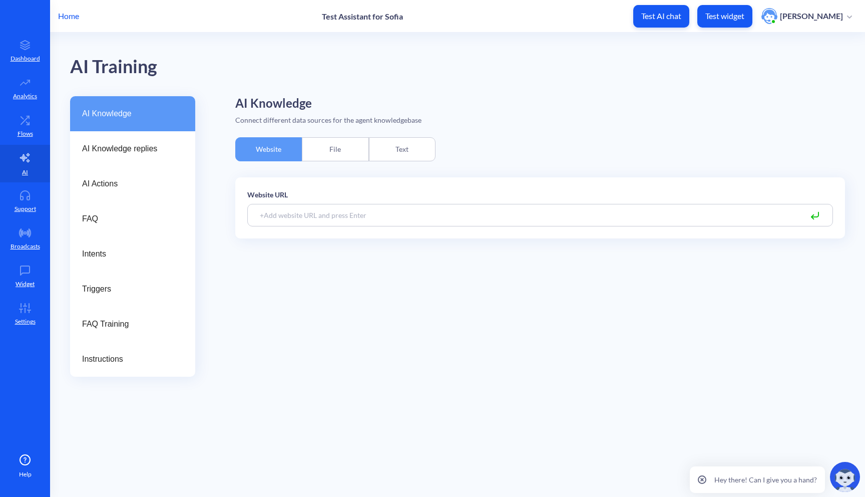
click at [310, 154] on div "File" at bounding box center [335, 149] width 67 height 24
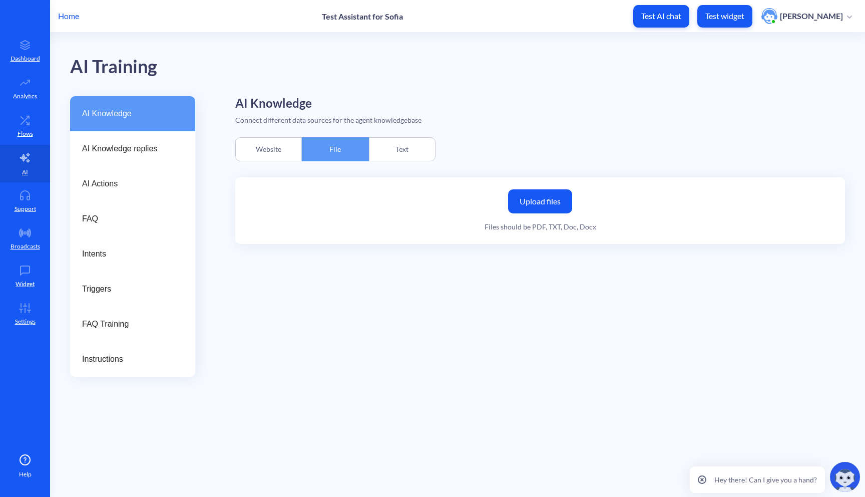
click at [410, 148] on div "Text" at bounding box center [402, 149] width 67 height 24
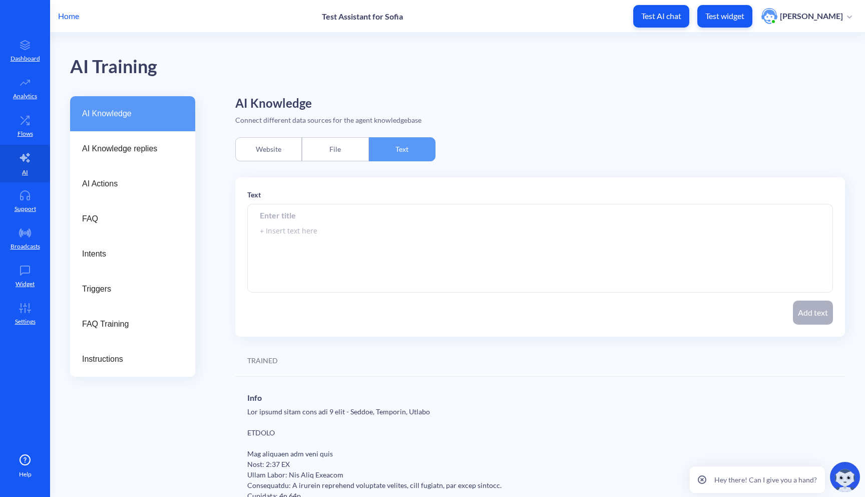
click at [659, 16] on p "Test AI chat" at bounding box center [662, 16] width 40 height 10
click at [129, 150] on span "AI Knowledge replies" at bounding box center [128, 149] width 93 height 12
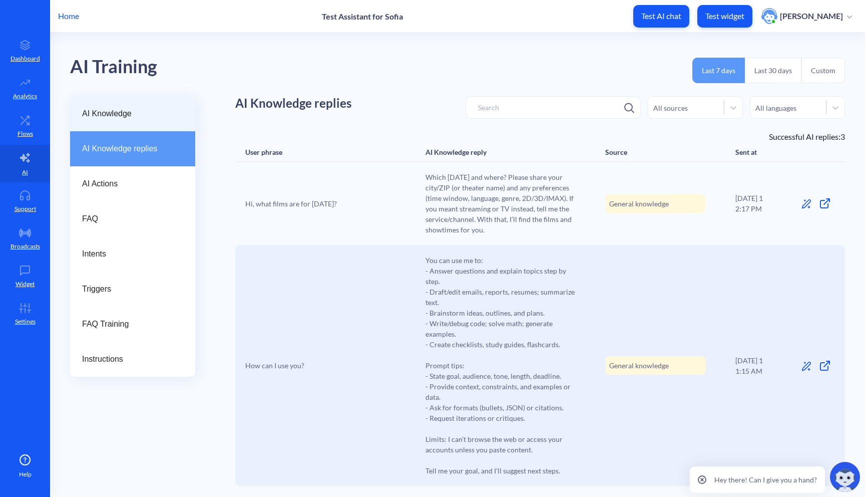
click at [134, 122] on div "AI Knowledge" at bounding box center [132, 113] width 125 height 35
